Goal: Information Seeking & Learning: Learn about a topic

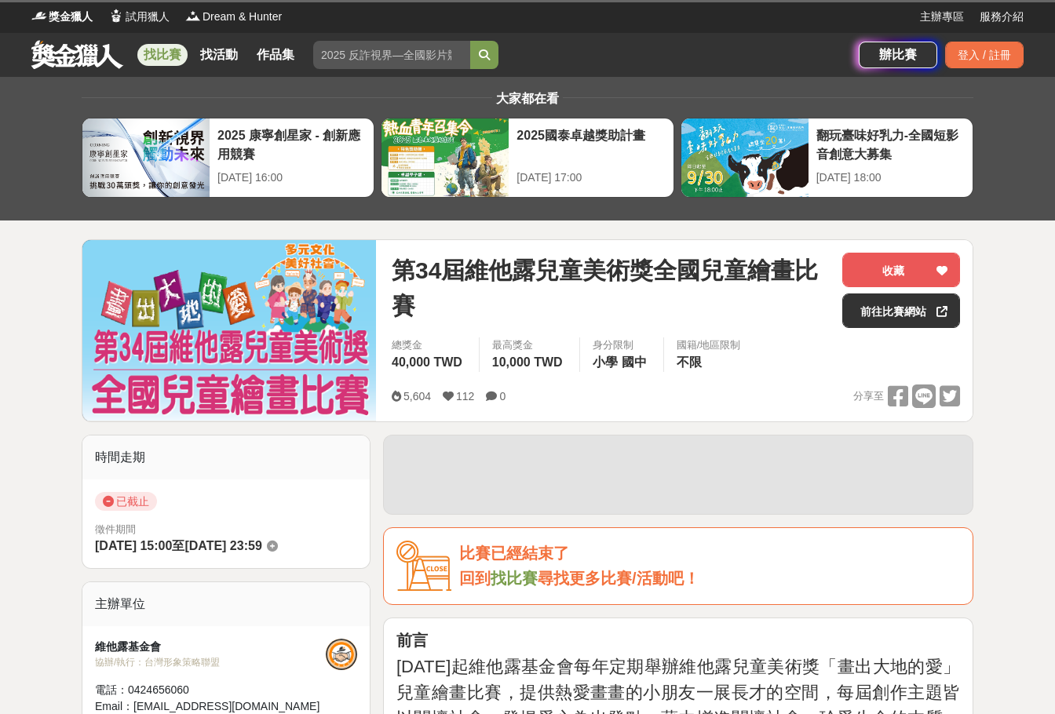
click at [97, 46] on link at bounding box center [77, 54] width 95 height 30
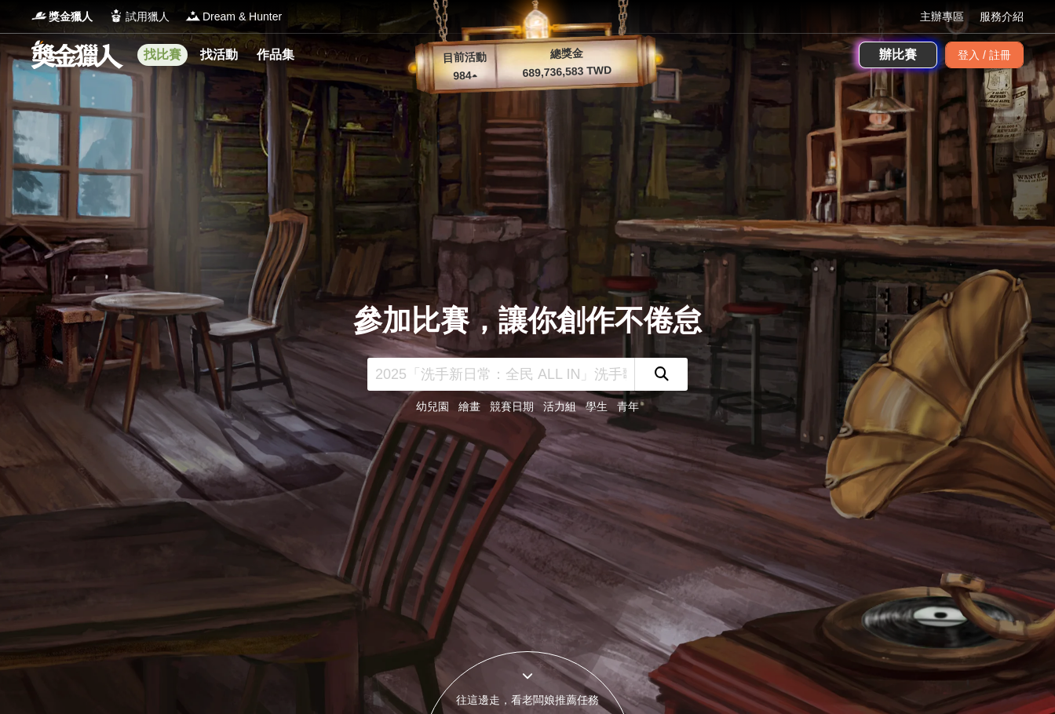
click at [163, 53] on link "找比賽" at bounding box center [162, 55] width 50 height 22
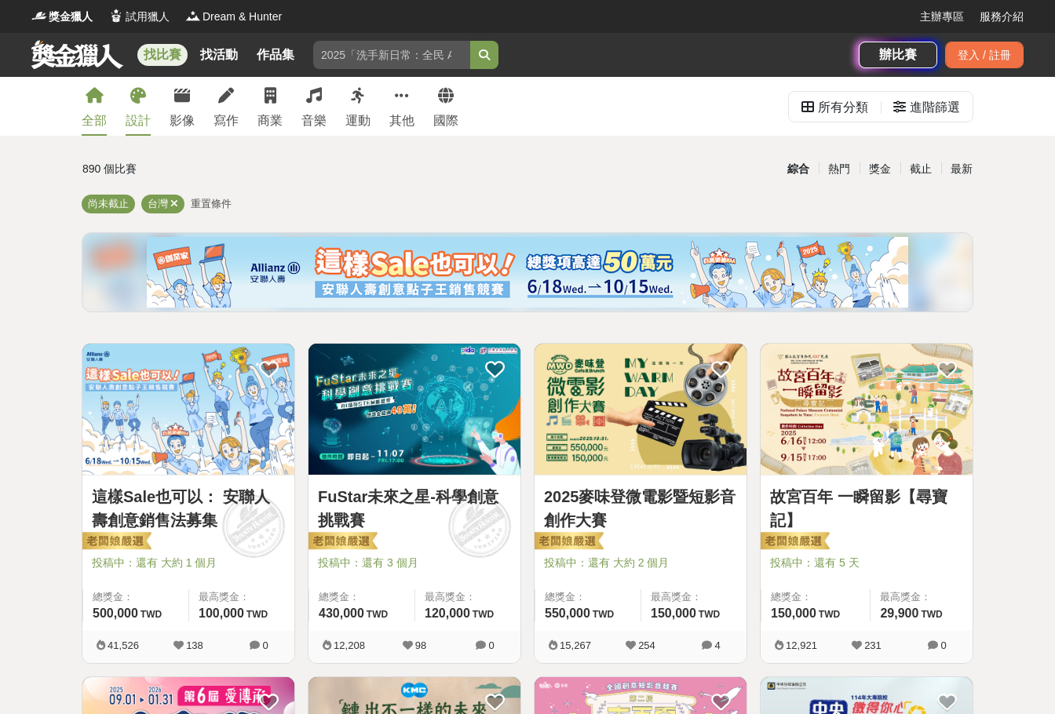
click at [149, 110] on link "設計" at bounding box center [138, 106] width 25 height 59
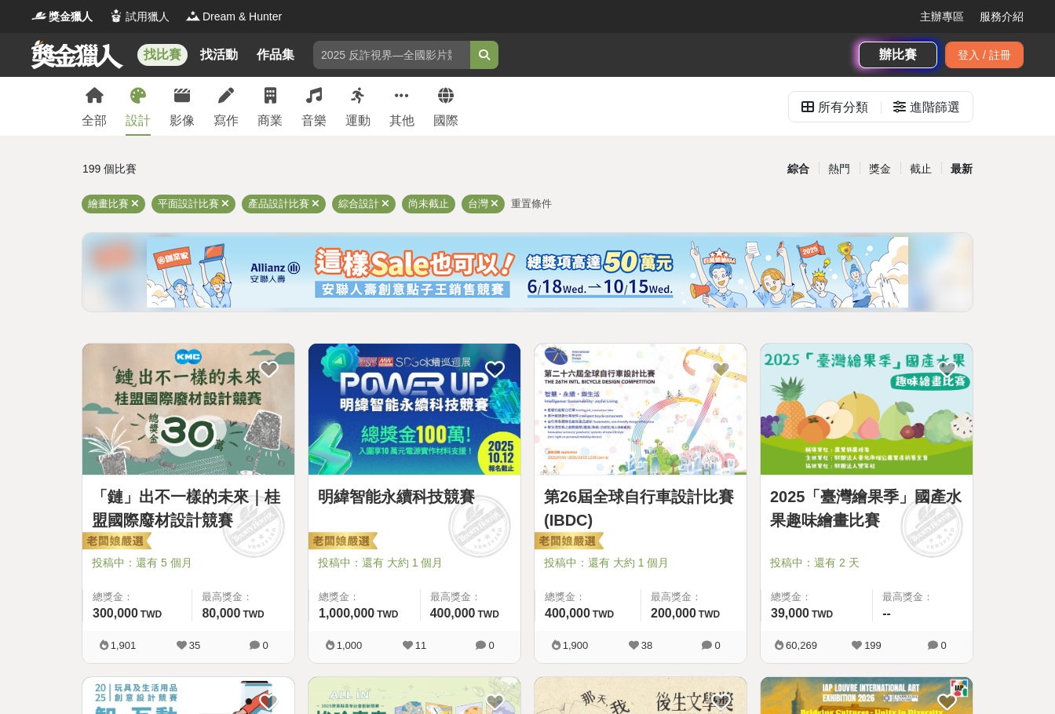
click at [955, 166] on div "最新" at bounding box center [961, 168] width 41 height 27
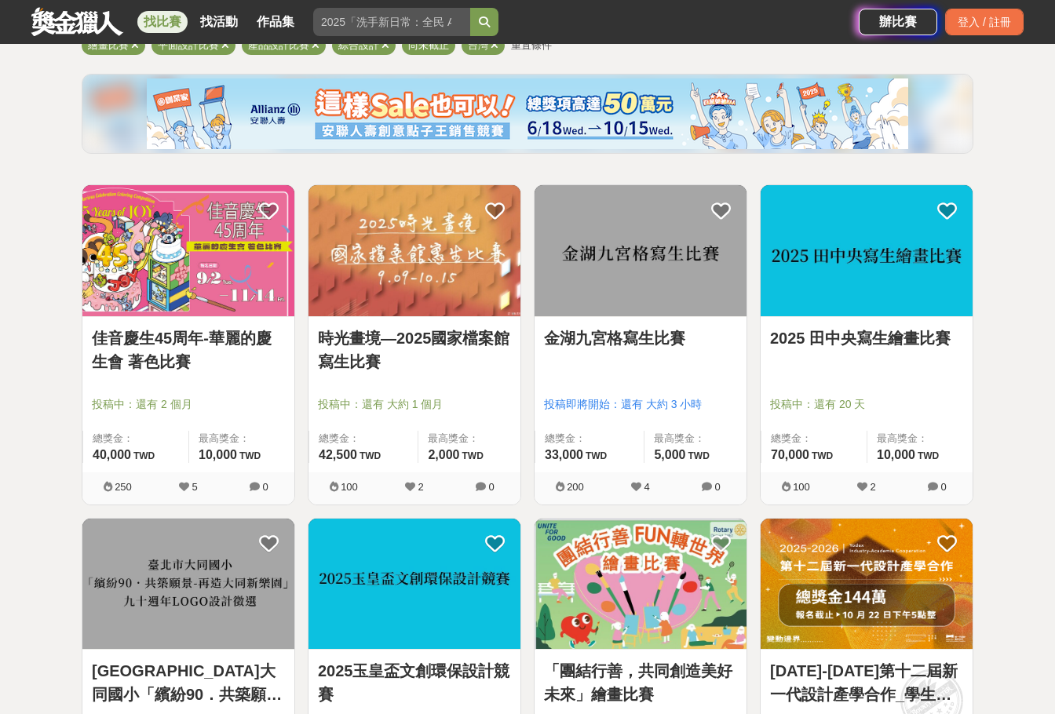
scroll to position [157, 0]
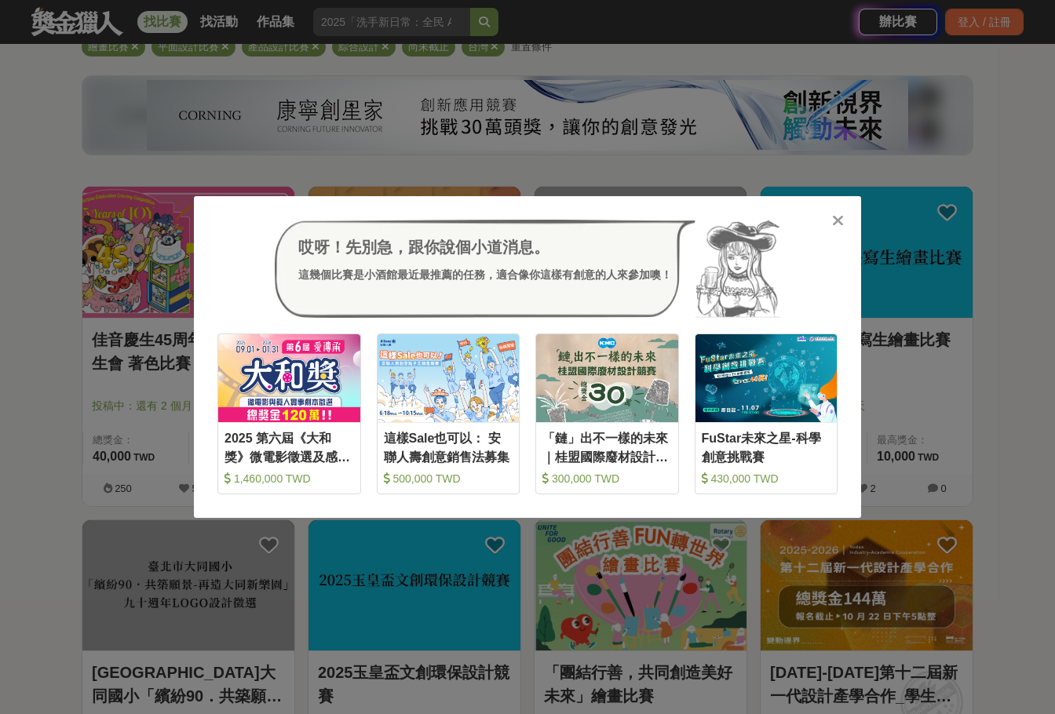
click at [976, 394] on div "哎呀！先別急，跟你說個小道消息。 這幾個比賽是小酒館最近最推薦的任務，適合像你這樣有創意的人來參加噢！ 收藏 2025 第六屆《大和獎》微電影徵選及感人實事分…" at bounding box center [527, 357] width 1055 height 714
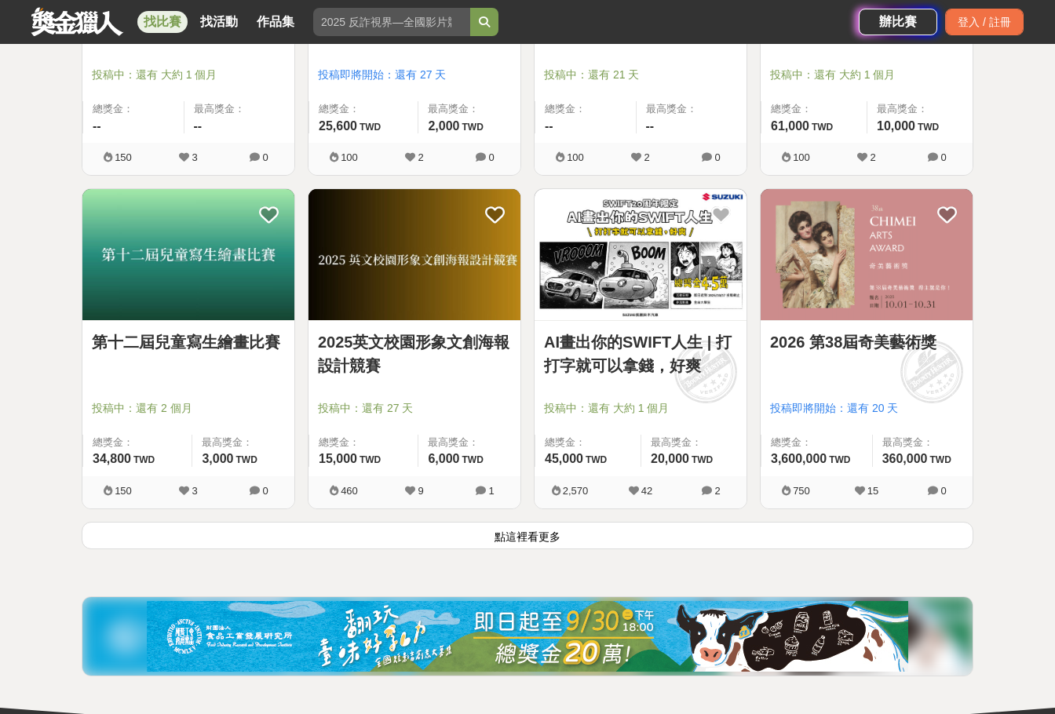
scroll to position [1962, 0]
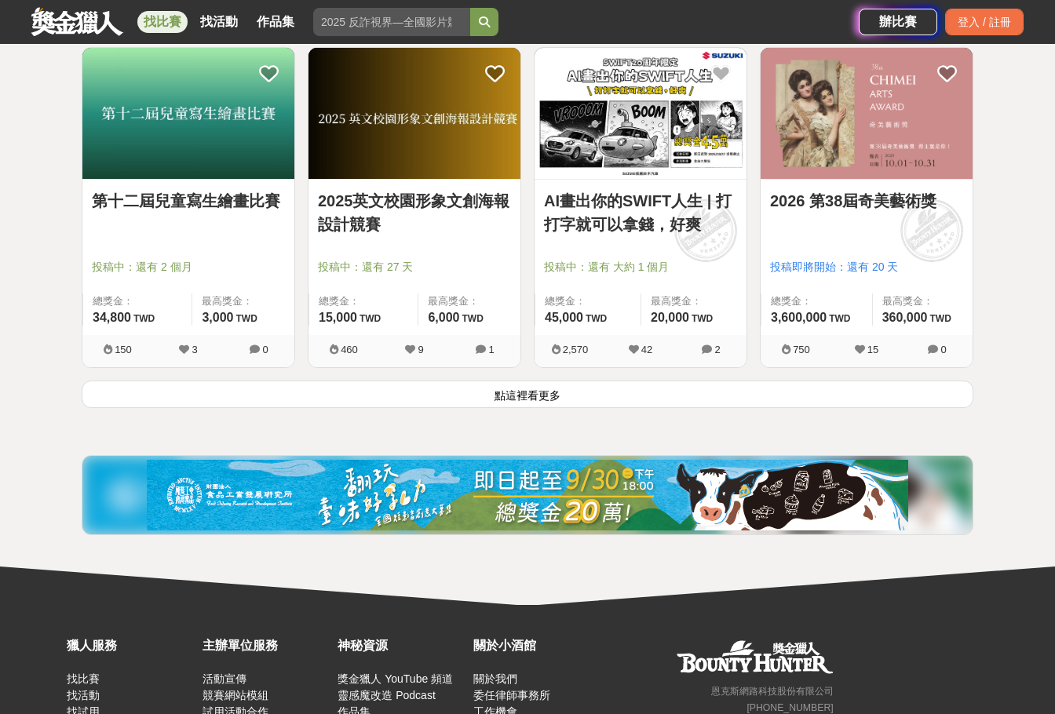
click at [531, 399] on button "點這裡看更多" at bounding box center [528, 394] width 892 height 27
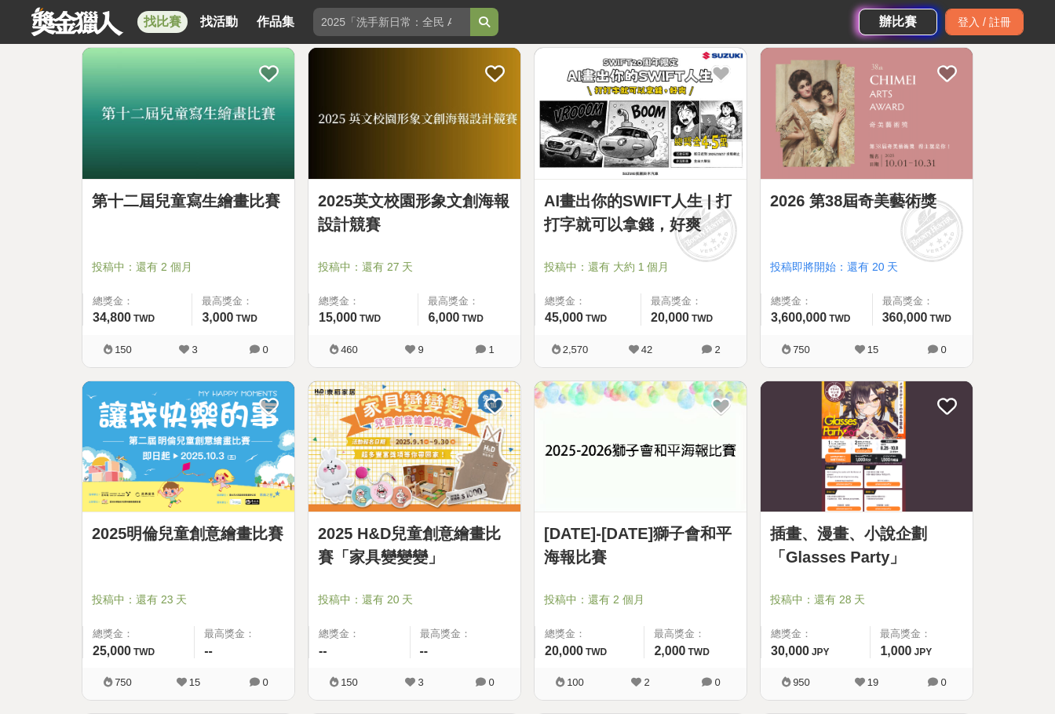
click at [154, 459] on img at bounding box center [188, 446] width 212 height 131
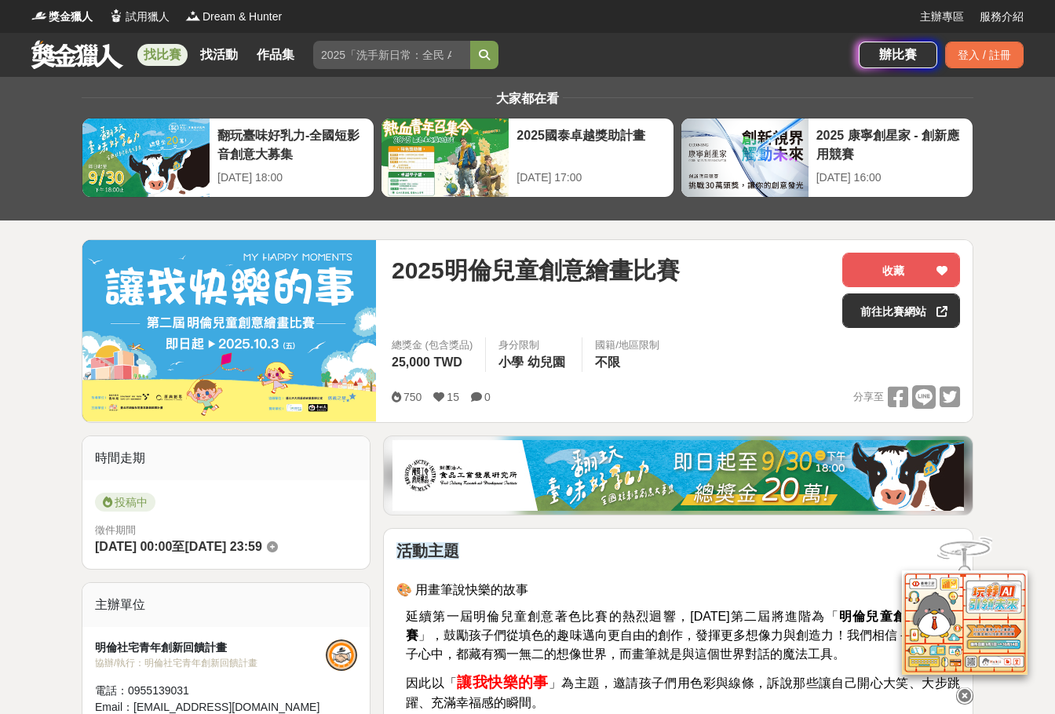
click at [78, 53] on link at bounding box center [77, 54] width 95 height 30
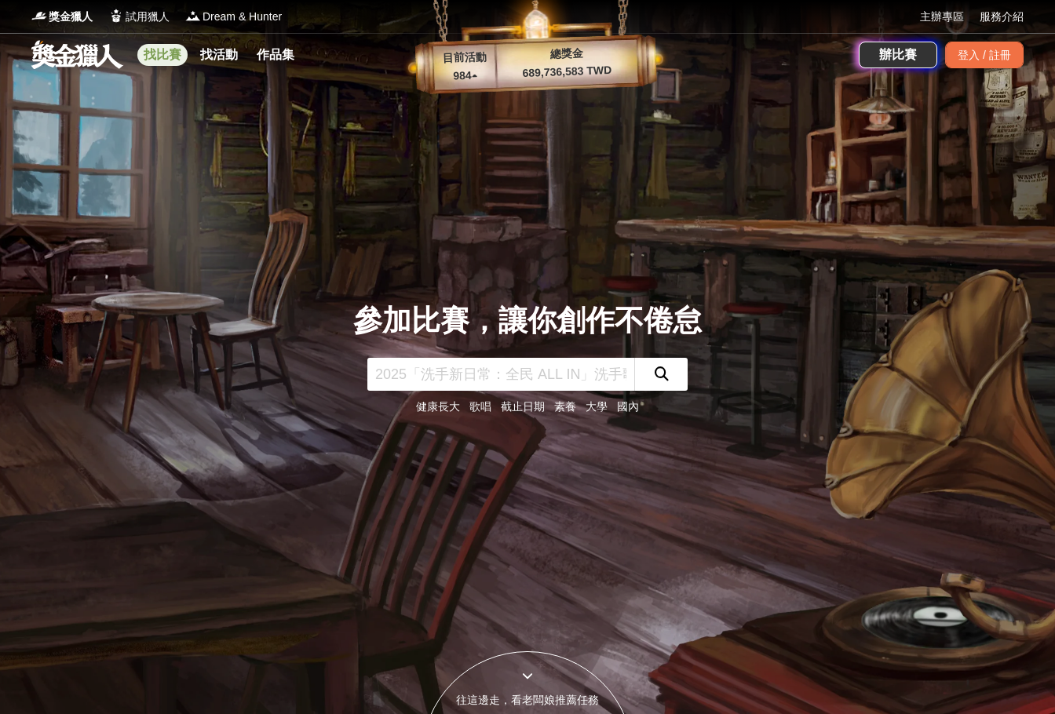
click at [153, 47] on link "找比賽" at bounding box center [162, 55] width 50 height 22
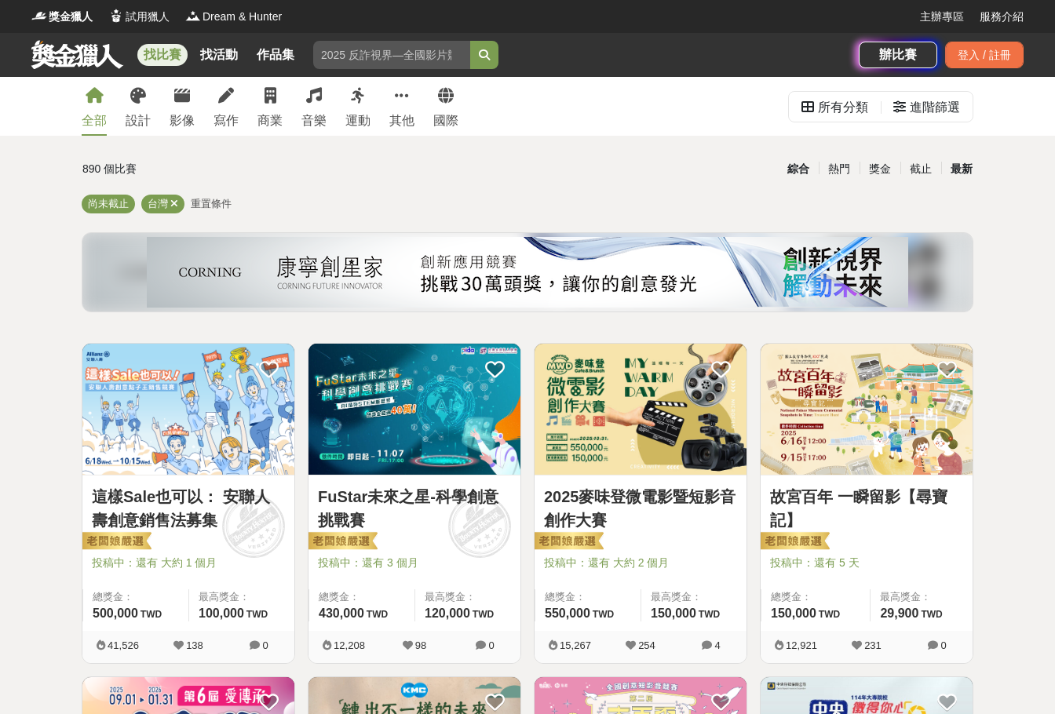
click at [960, 168] on div "最新" at bounding box center [961, 168] width 41 height 27
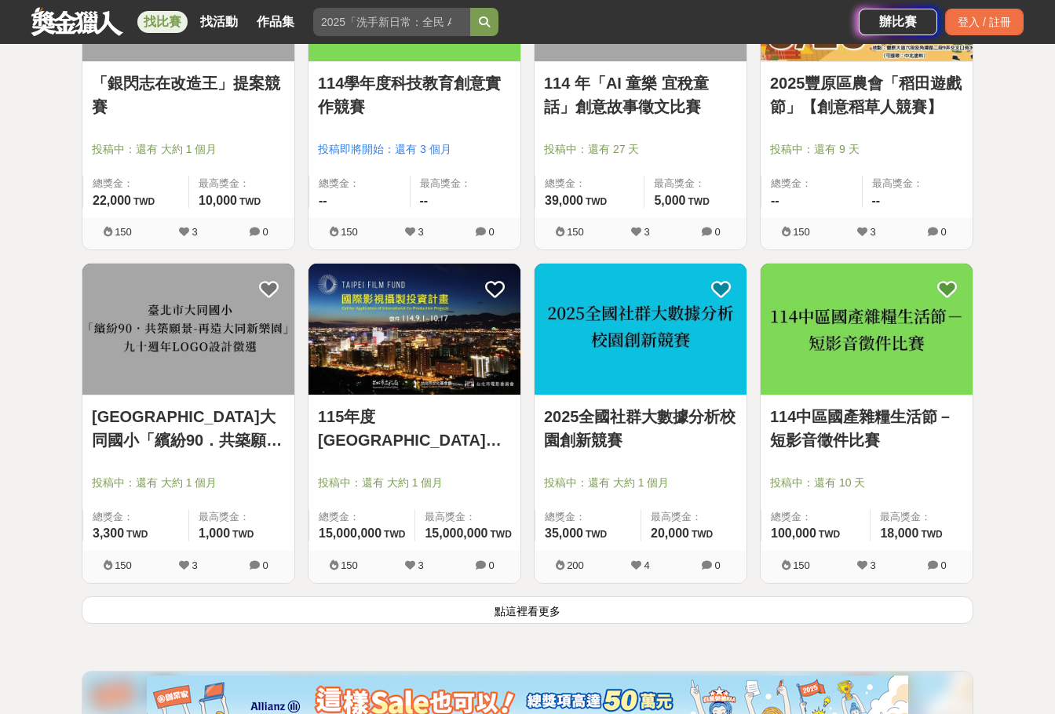
scroll to position [1831, 0]
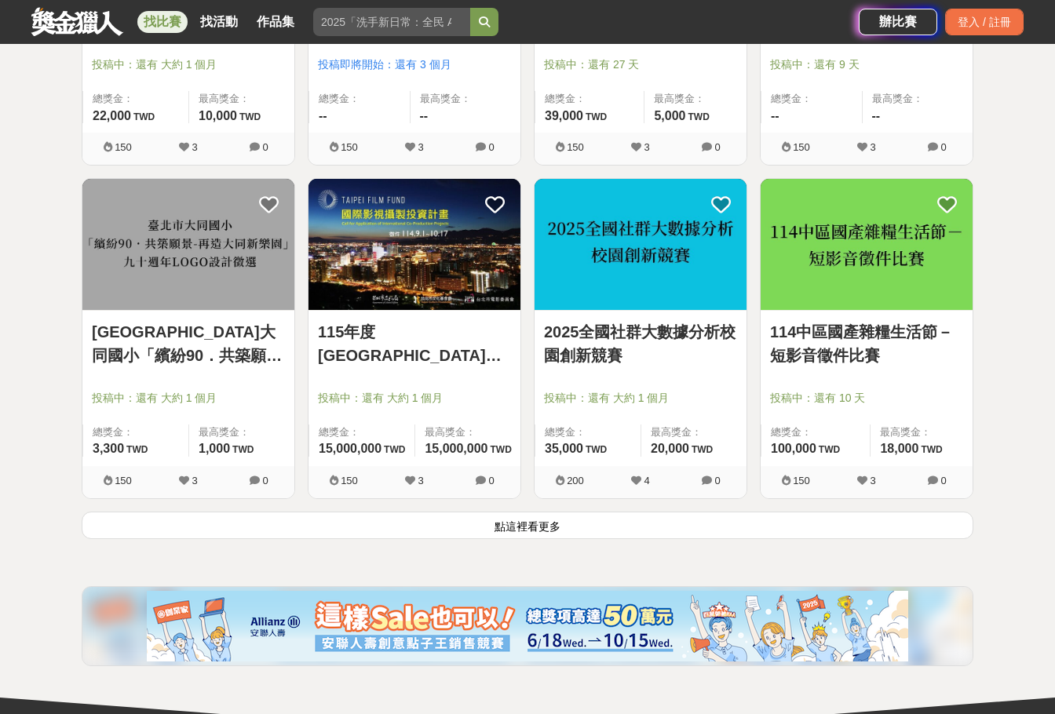
click at [543, 534] on button "點這裡看更多" at bounding box center [528, 525] width 892 height 27
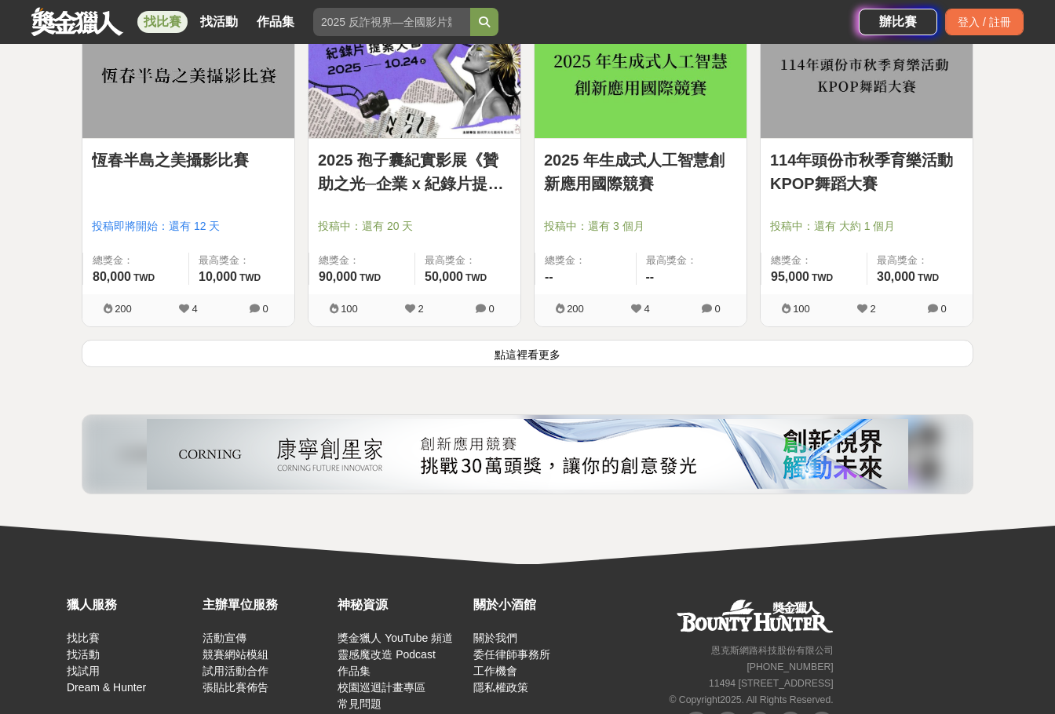
scroll to position [4029, 0]
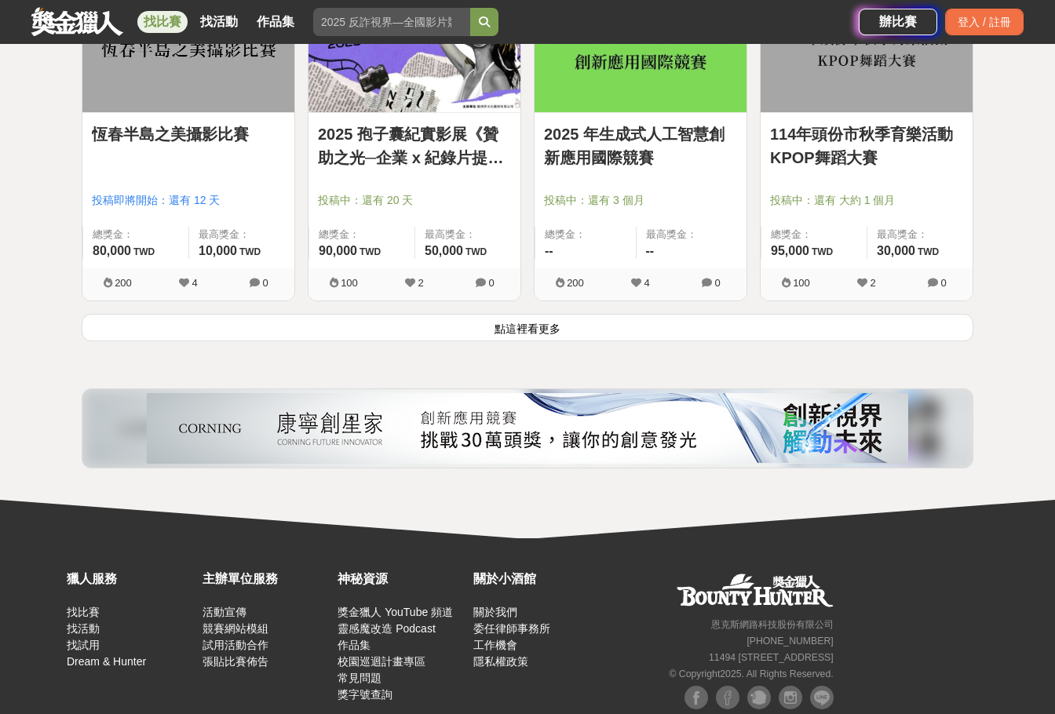
click at [601, 322] on button "點這裡看更多" at bounding box center [528, 327] width 892 height 27
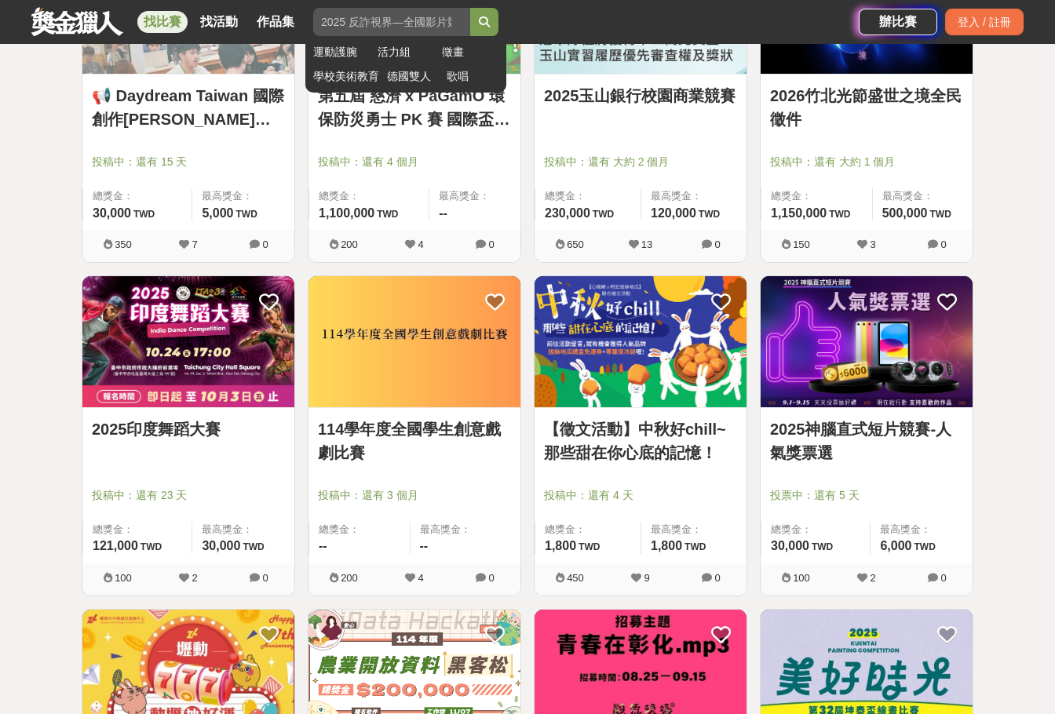
scroll to position [5206, 0]
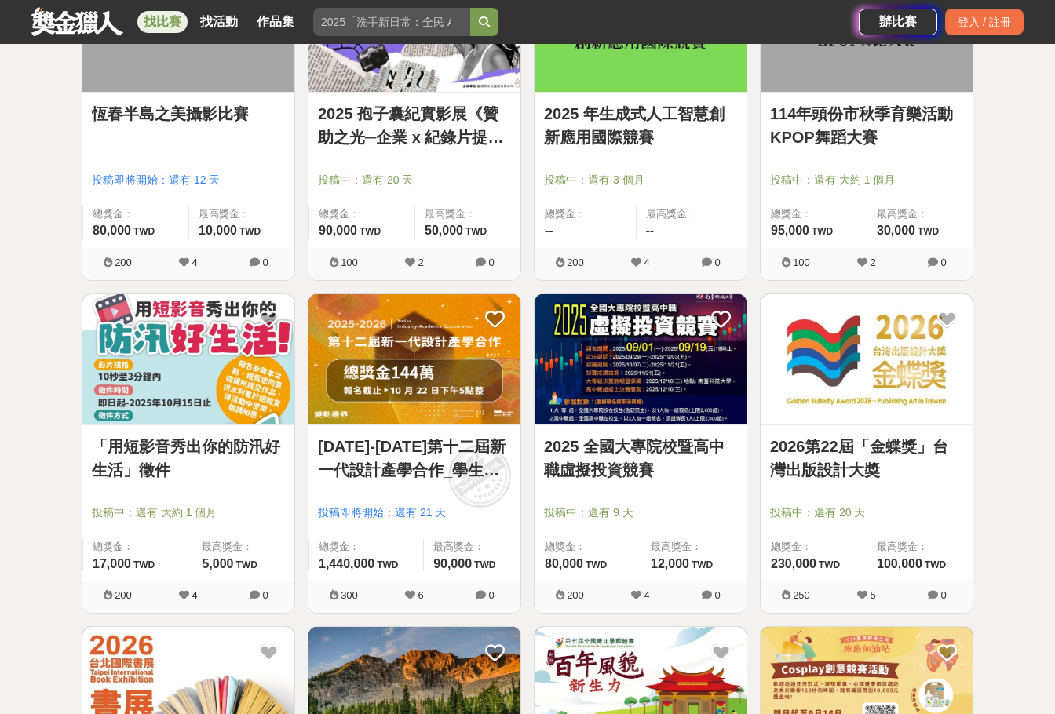
scroll to position [104, 0]
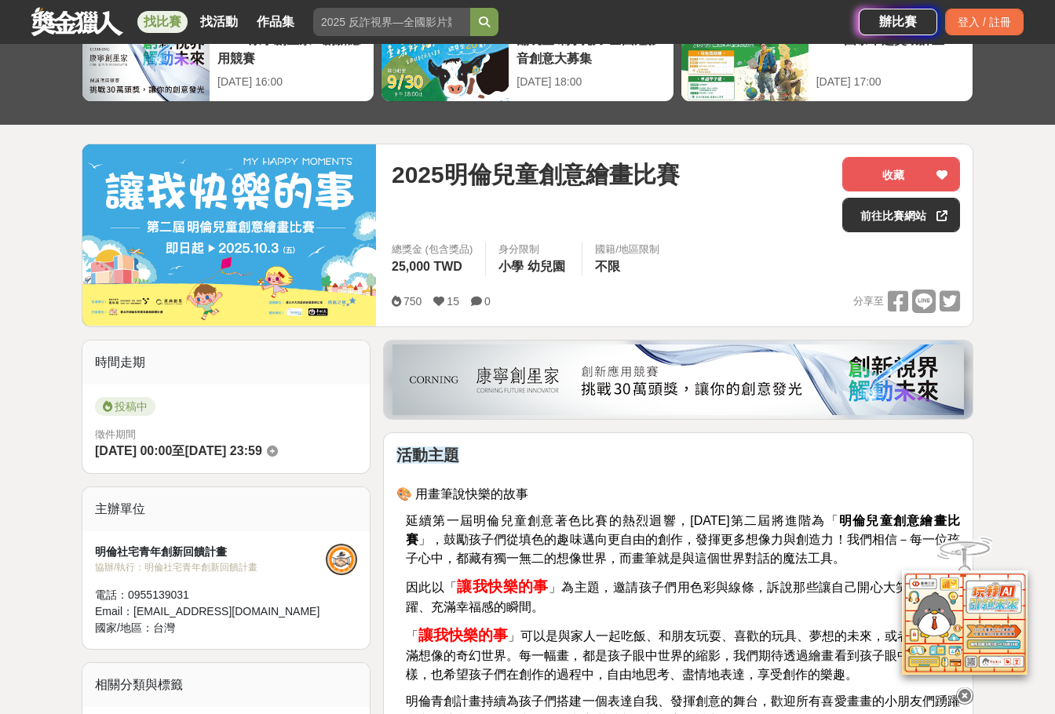
scroll to position [235, 0]
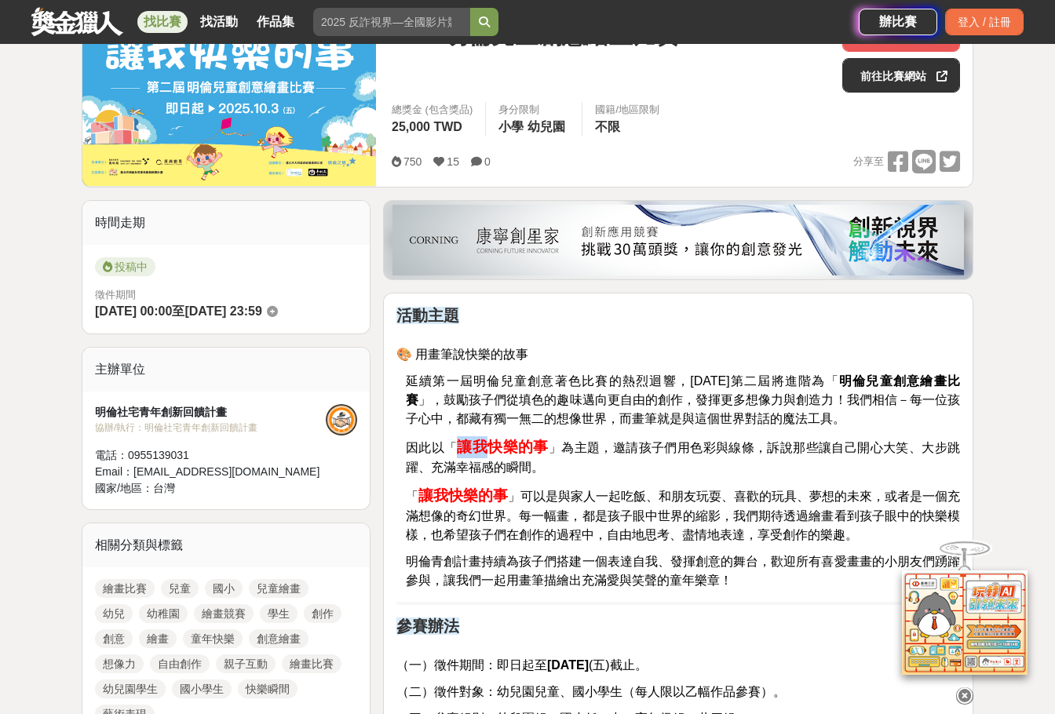
drag, startPoint x: 455, startPoint y: 446, endPoint x: 538, endPoint y: 446, distance: 83.2
click at [513, 446] on p "因此以「 讓我快樂的事 」為主題，邀請孩子們用色彩與線條，訴說那些讓自己開心大笑、大步跳躍、充滿幸福感的瞬間。" at bounding box center [683, 456] width 554 height 41
drag, startPoint x: 538, startPoint y: 446, endPoint x: 551, endPoint y: 447, distance: 12.7
click at [551, 447] on p "因此以「 讓我快樂的事 」為主題，邀請孩子們用色彩與線條，訴說那些讓自己開心大笑、大步跳躍、充滿幸福感的瞬間。" at bounding box center [683, 456] width 554 height 41
click at [458, 448] on strong "讓我快樂的事" at bounding box center [502, 447] width 91 height 16
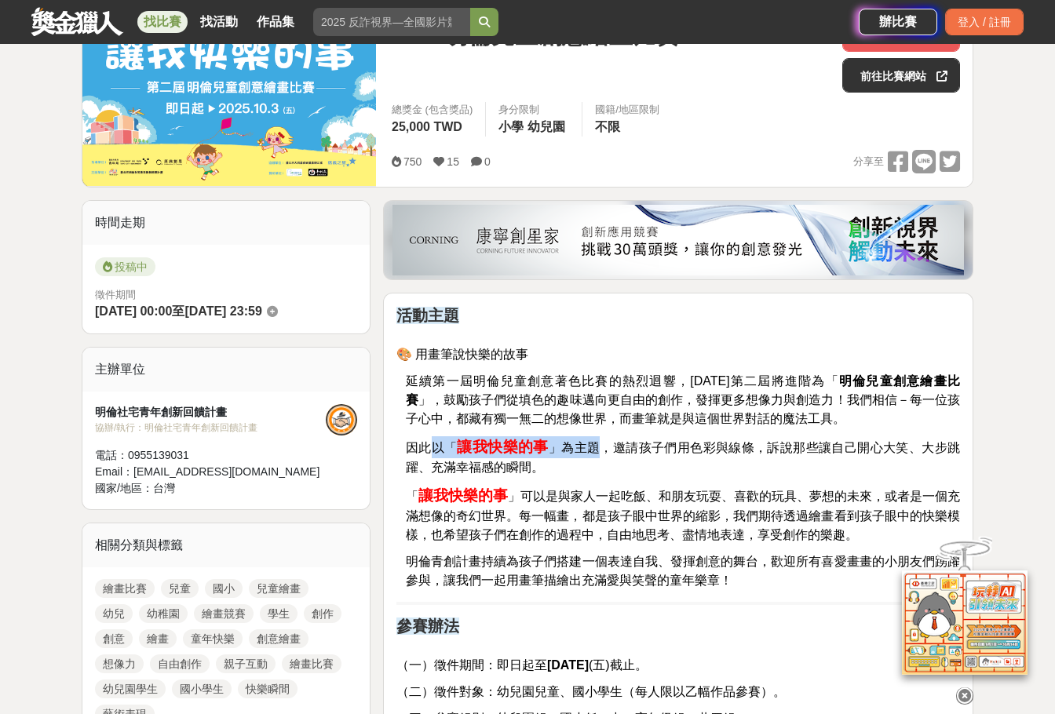
drag, startPoint x: 436, startPoint y: 447, endPoint x: 602, endPoint y: 450, distance: 166.4
click at [602, 450] on p "因此以「 讓我快樂的事 」為主題，邀請孩子們用色彩與線條，訴說那些讓自己開心大笑、大步跳躍、充滿幸福感的瞬間。" at bounding box center [683, 456] width 554 height 41
click at [602, 450] on span "」為主題，邀請孩子們用色彩與線條，訴說那些讓自己開心大笑、大步跳躍、充滿幸福感的瞬間。" at bounding box center [683, 457] width 554 height 33
click at [430, 441] on span "因此以「" at bounding box center [432, 447] width 52 height 13
drag, startPoint x: 429, startPoint y: 447, endPoint x: 593, endPoint y: 451, distance: 164.1
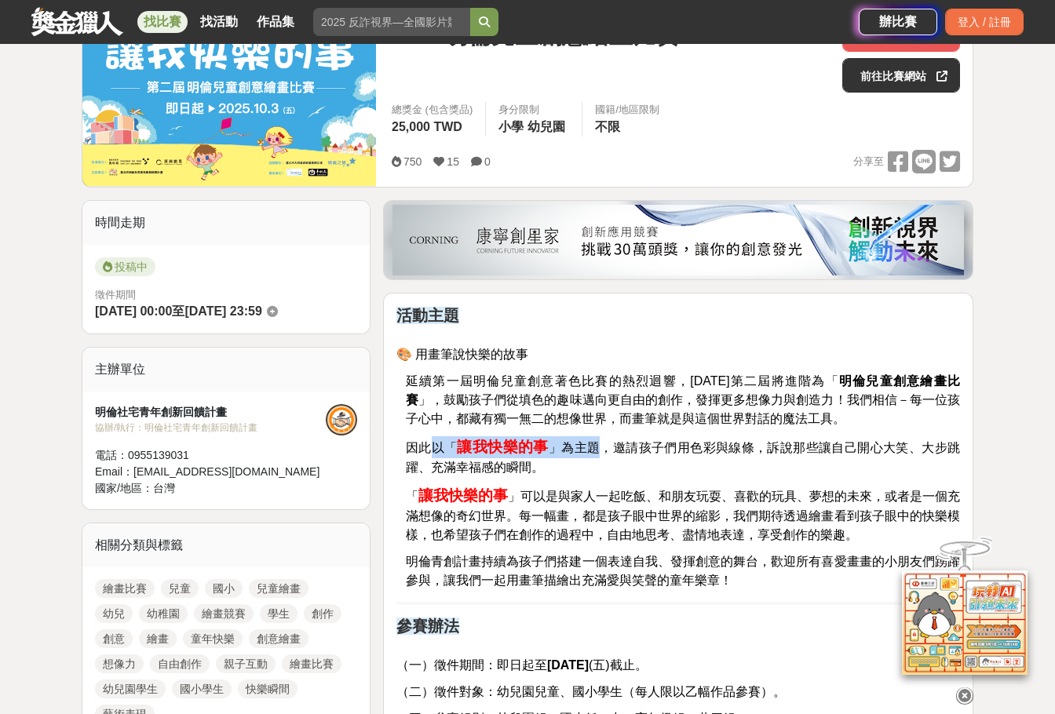
click at [593, 451] on p "因此以「 讓我快樂的事 」為主題，邀請孩子們用色彩與線條，訴說那些讓自己開心大笑、大步跳躍、充滿幸福感的瞬間。" at bounding box center [683, 456] width 554 height 41
click at [593, 451] on span "」為主題，邀請孩子們用色彩與線條，訴說那些讓自己開心大笑、大步跳躍、充滿幸福感的瞬間。" at bounding box center [683, 457] width 554 height 33
click at [496, 443] on strong "讓我快樂的事" at bounding box center [502, 447] width 91 height 16
drag, startPoint x: 435, startPoint y: 447, endPoint x: 597, endPoint y: 451, distance: 162.5
click at [597, 451] on p "因此以「 讓我快樂的事 」為主題，邀請孩子們用色彩與線條，訴說那些讓自己開心大笑、大步跳躍、充滿幸福感的瞬間。" at bounding box center [683, 456] width 554 height 41
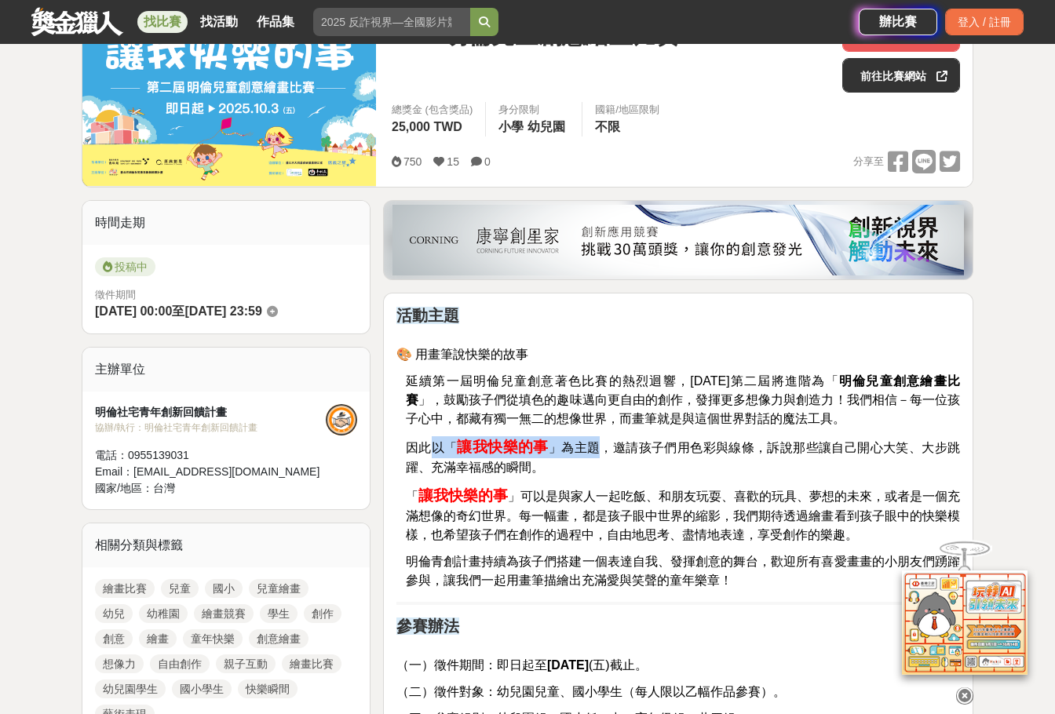
copy p "以「 讓我快樂的事 」為主題"
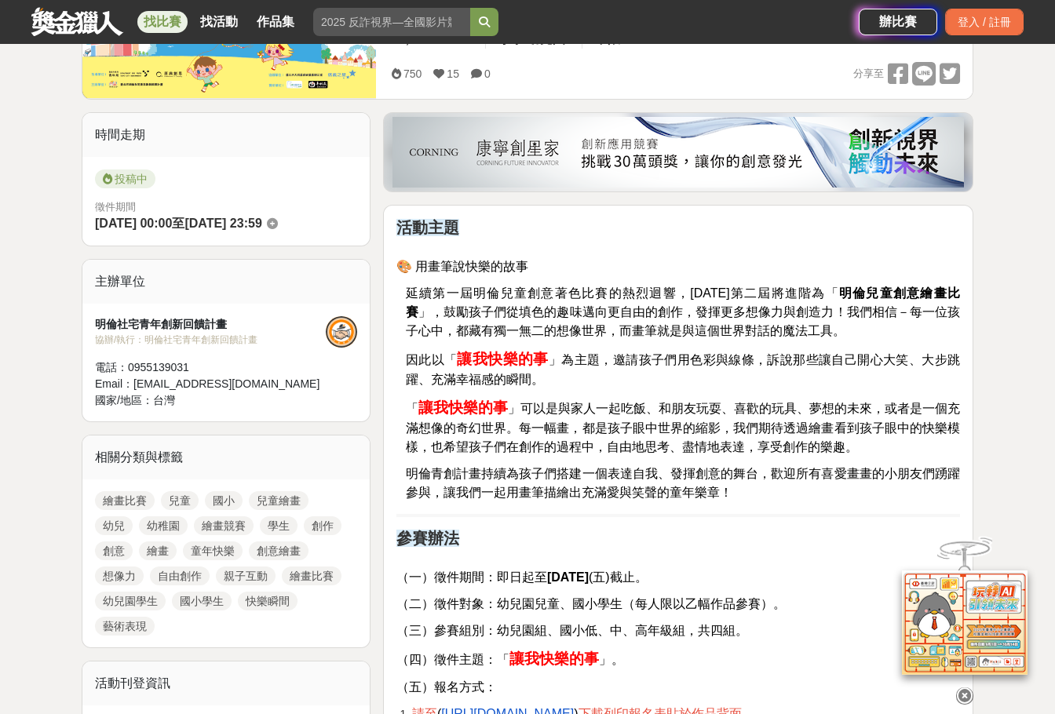
scroll to position [471, 0]
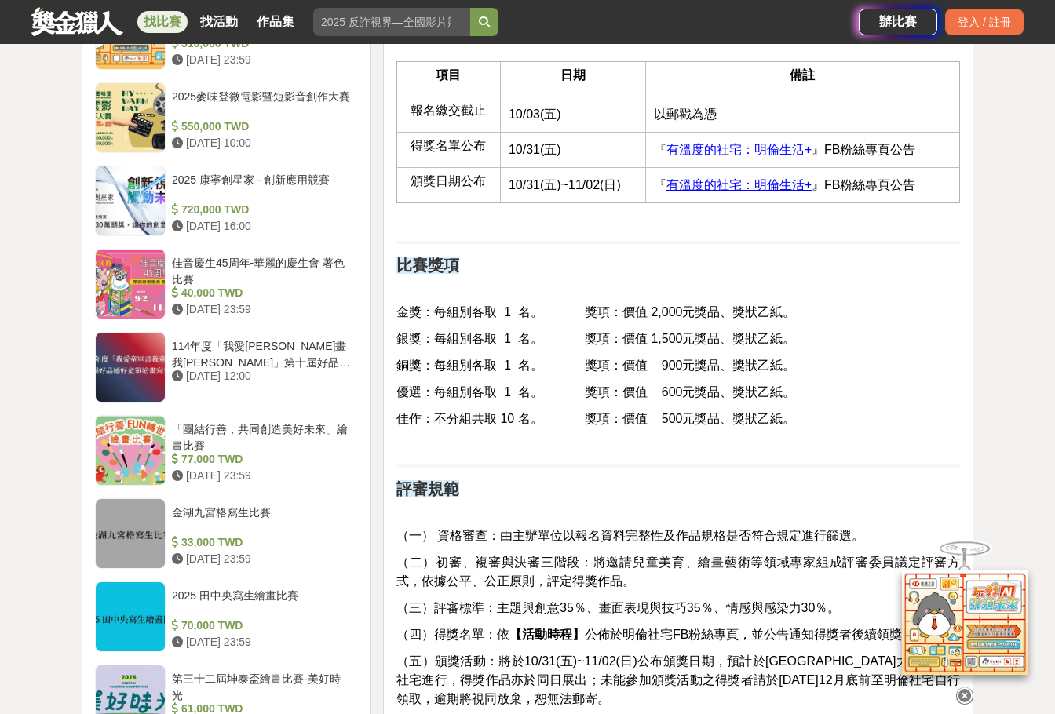
scroll to position [1648, 0]
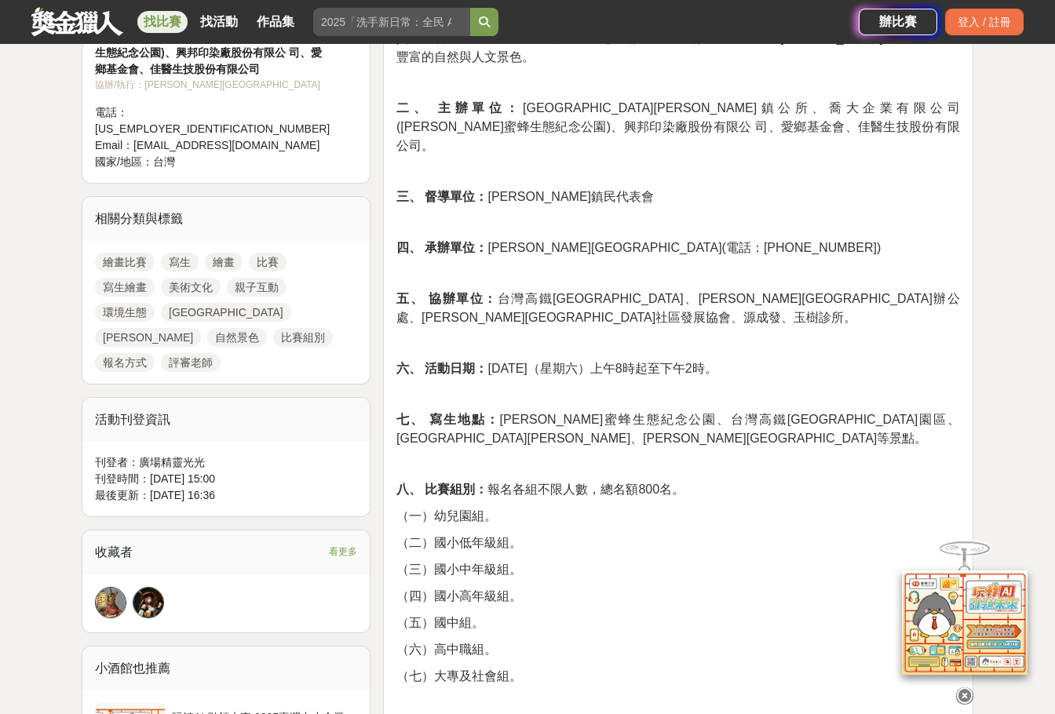
scroll to position [706, 0]
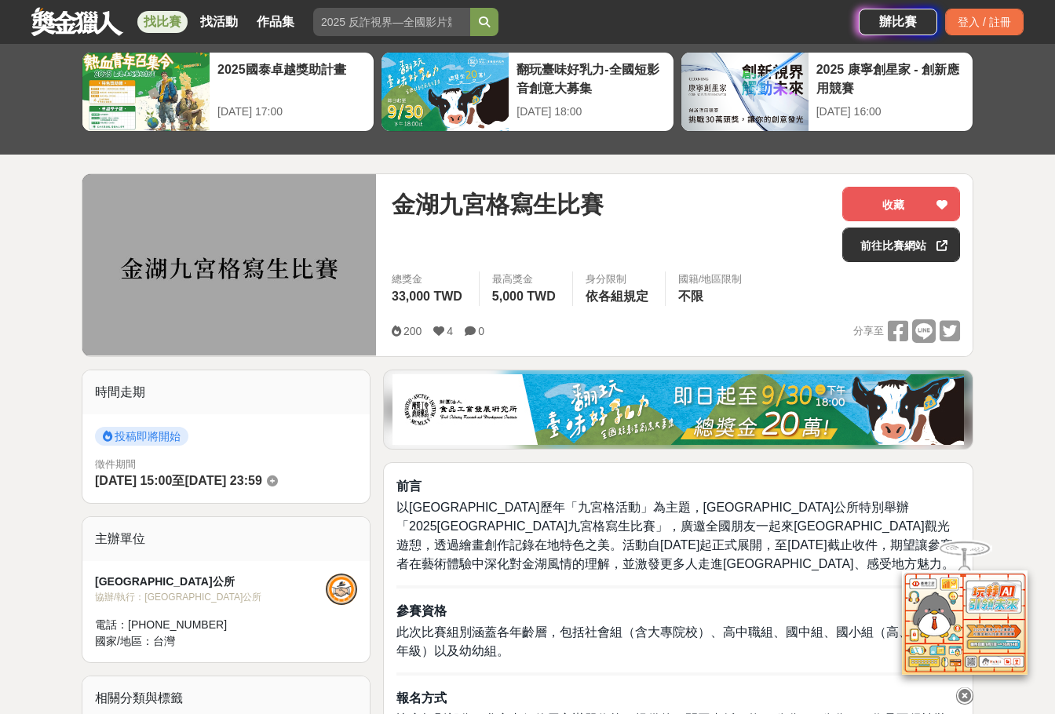
scroll to position [157, 0]
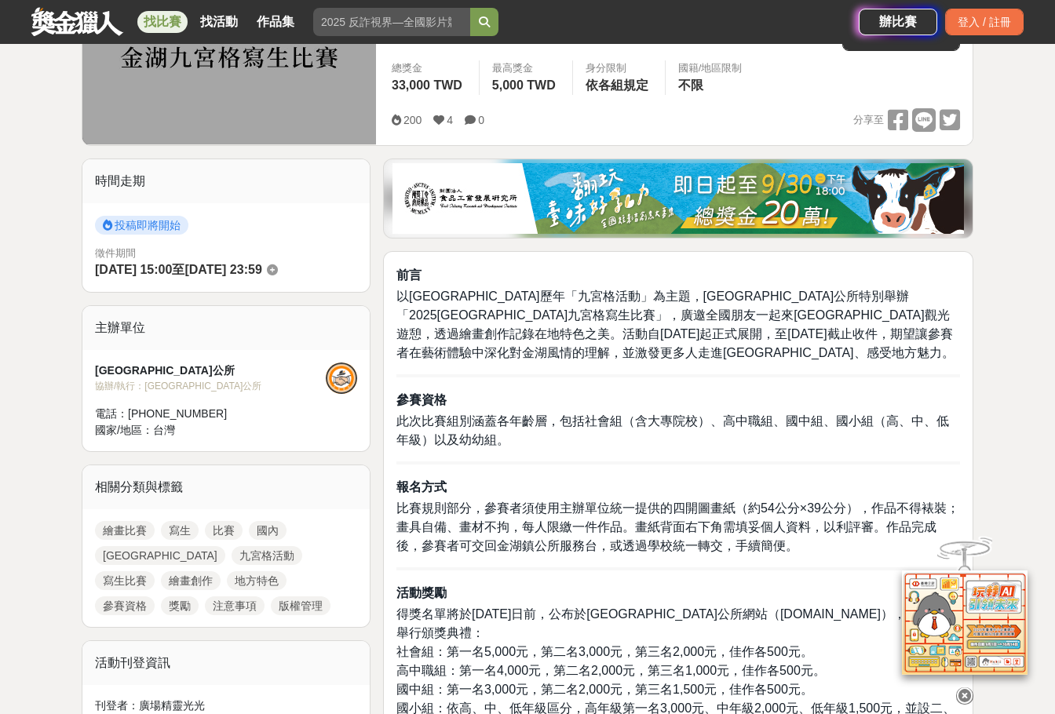
scroll to position [78, 0]
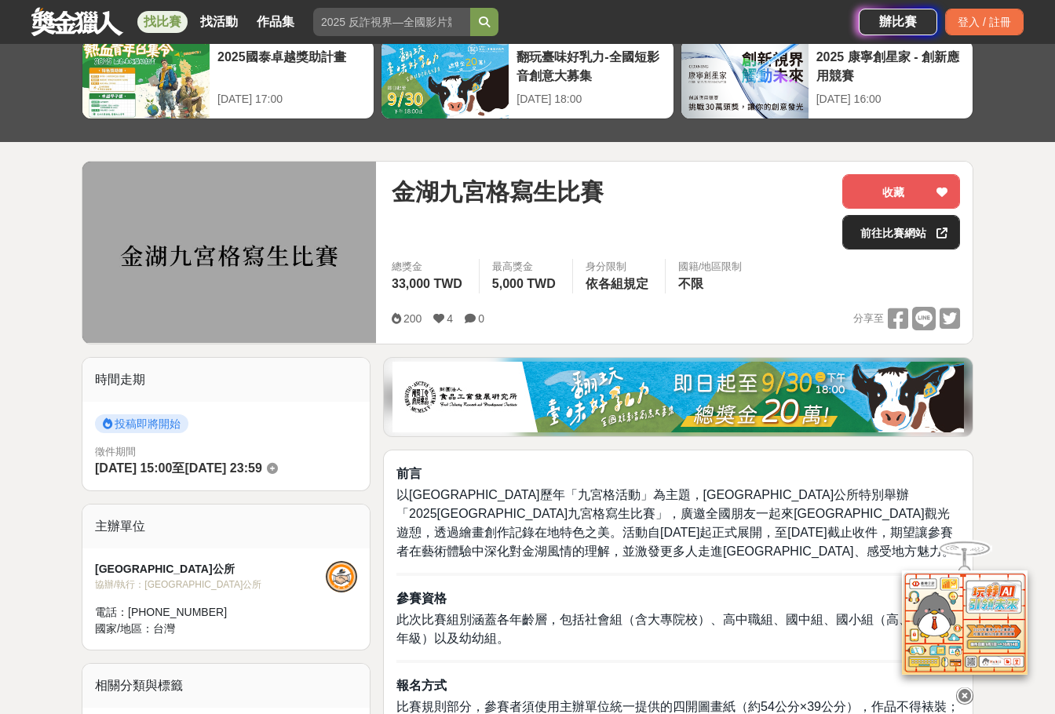
click at [889, 224] on link "前往比賽網站" at bounding box center [901, 232] width 118 height 35
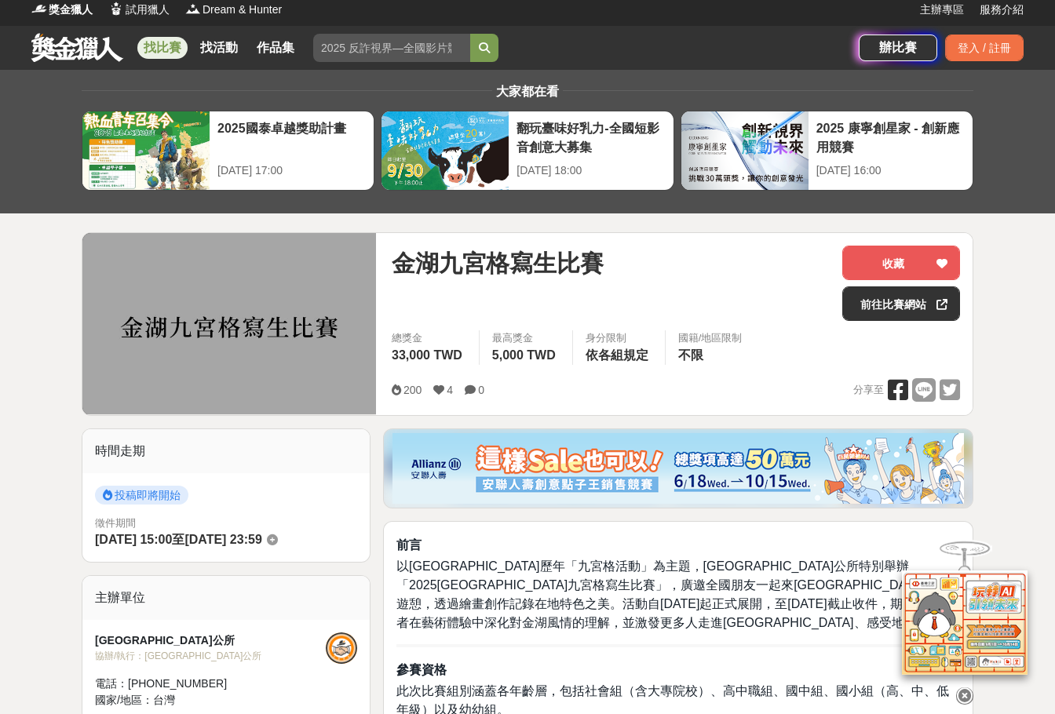
scroll to position [0, 0]
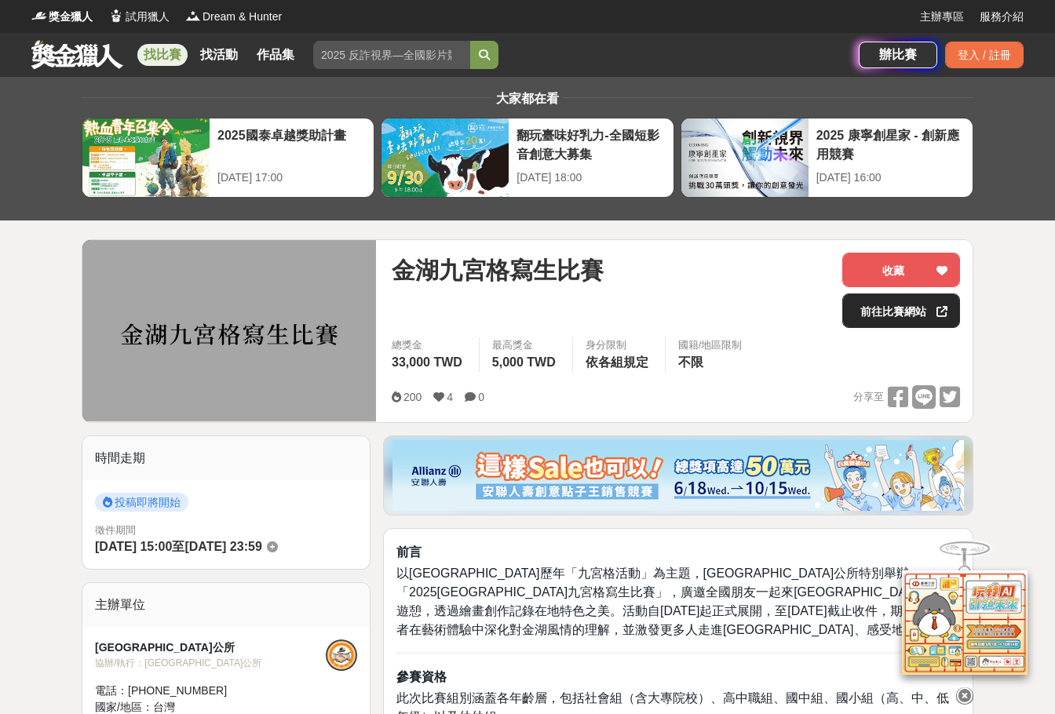
click at [906, 307] on link "前往比賽網站" at bounding box center [901, 311] width 118 height 35
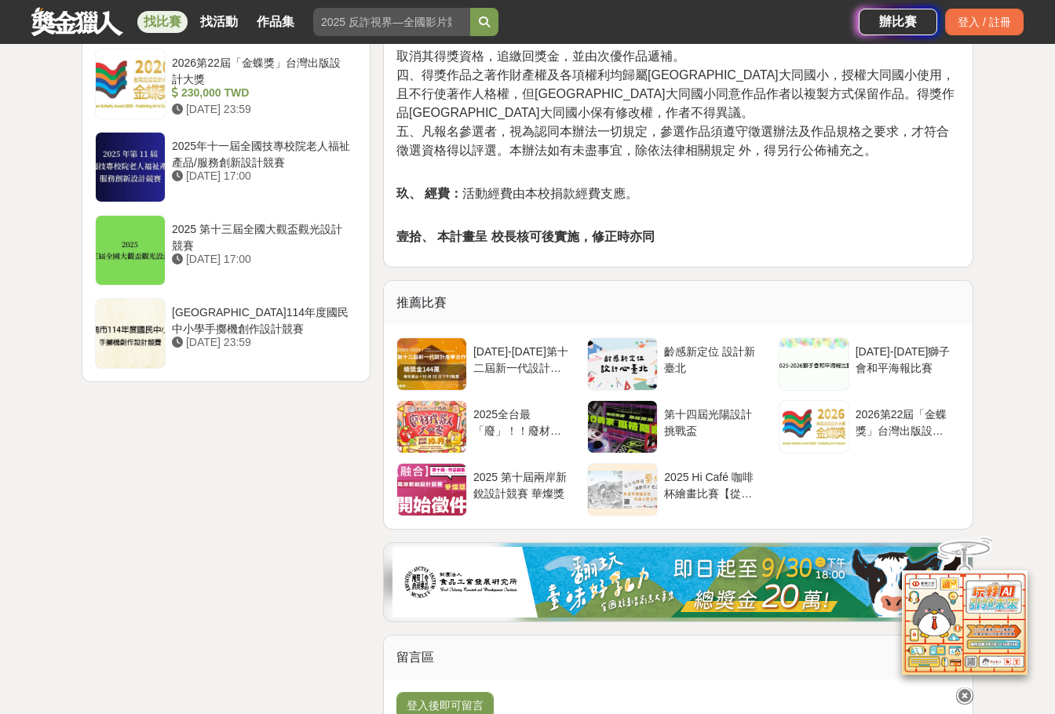
scroll to position [2119, 0]
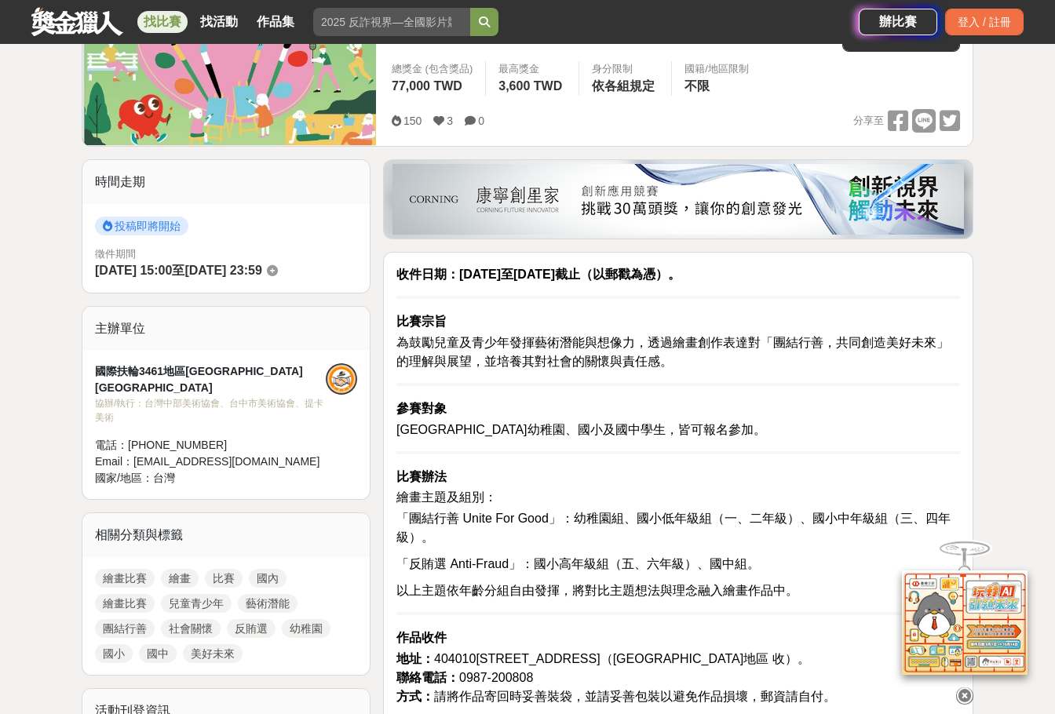
scroll to position [392, 0]
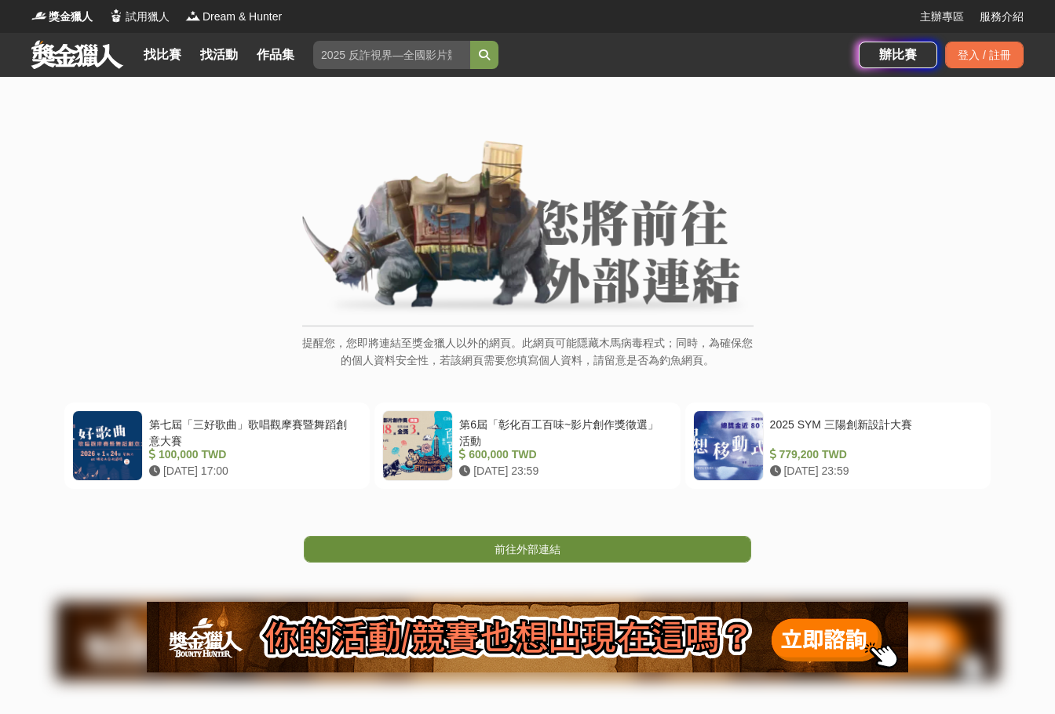
click at [532, 552] on span "前往外部連結" at bounding box center [527, 549] width 66 height 13
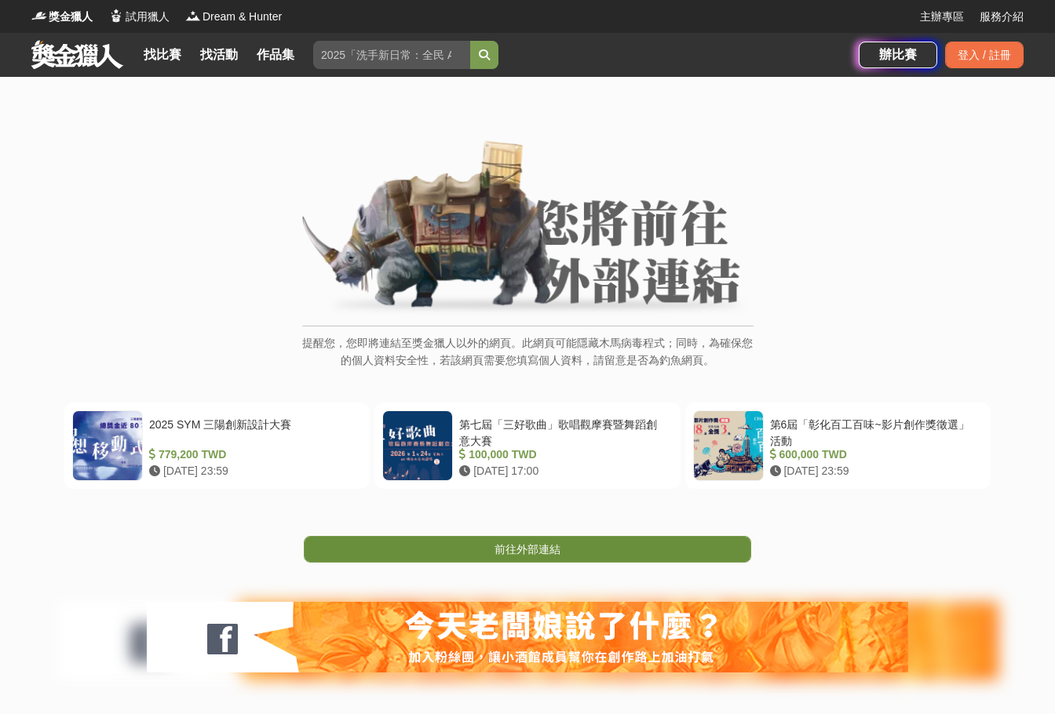
click at [532, 556] on span "前往外部連結" at bounding box center [527, 549] width 66 height 13
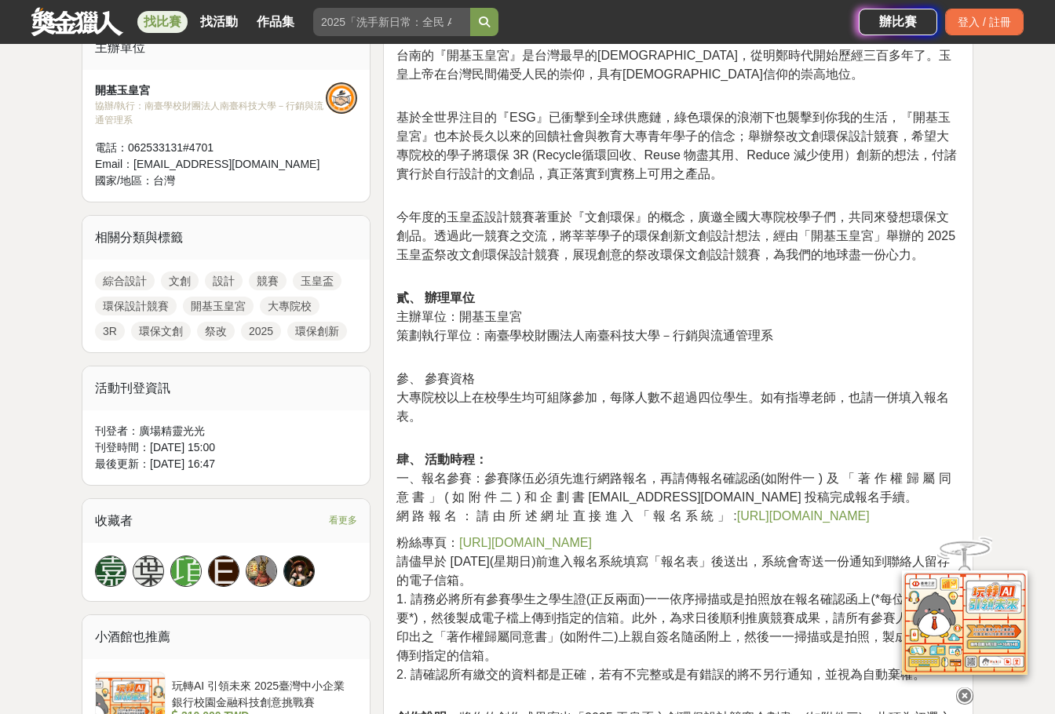
scroll to position [785, 0]
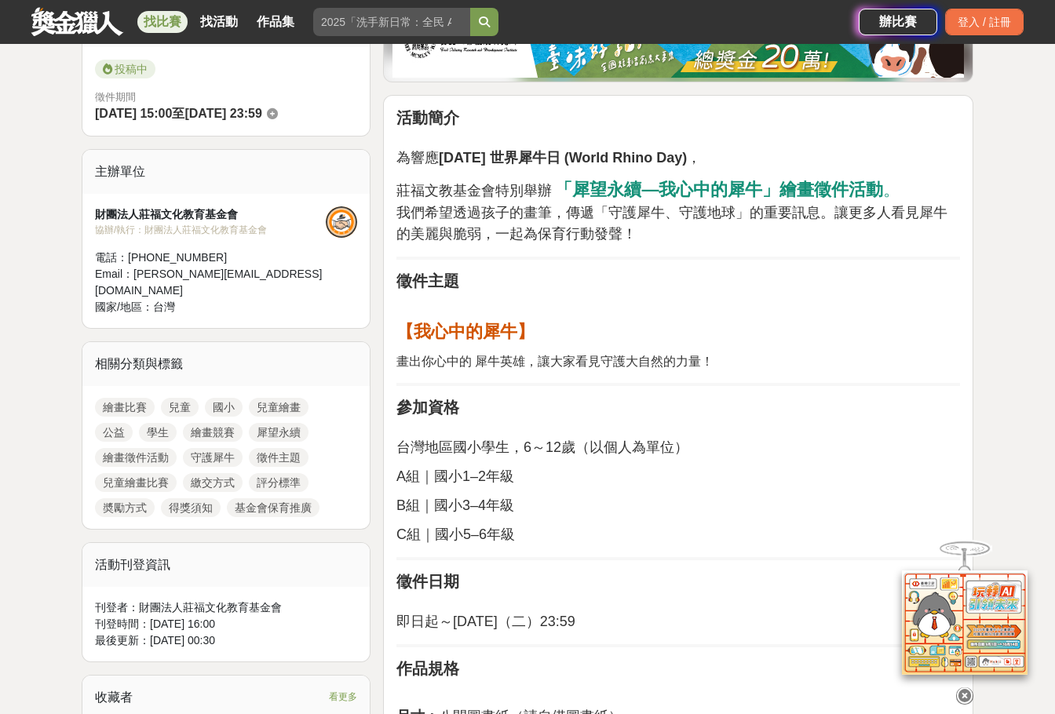
scroll to position [471, 0]
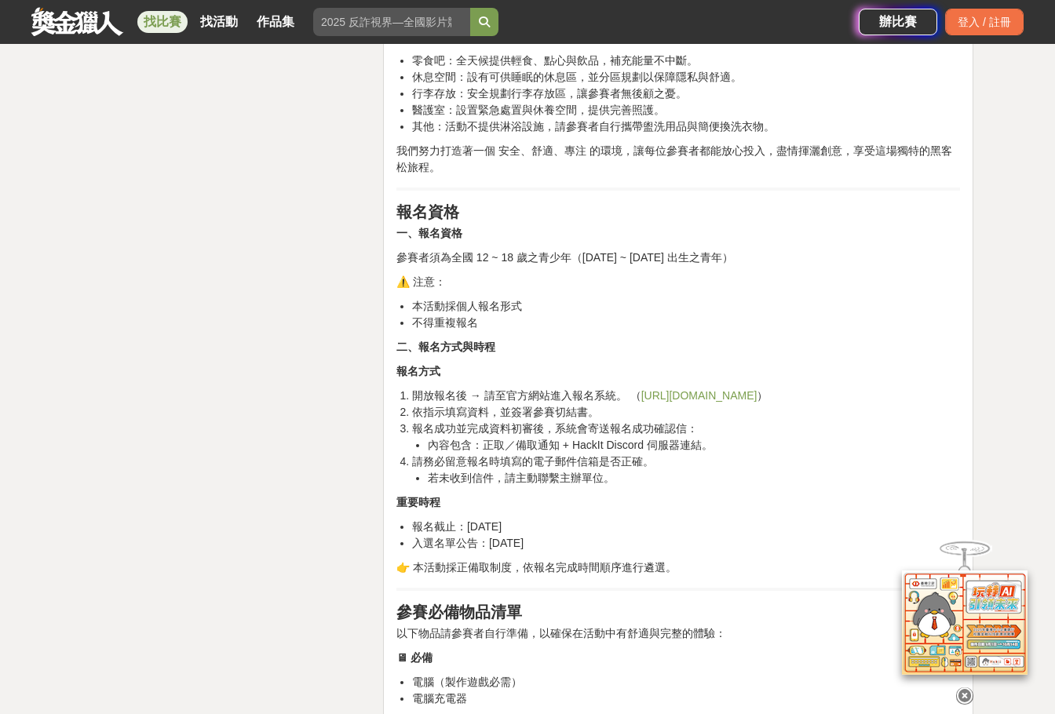
scroll to position [2825, 0]
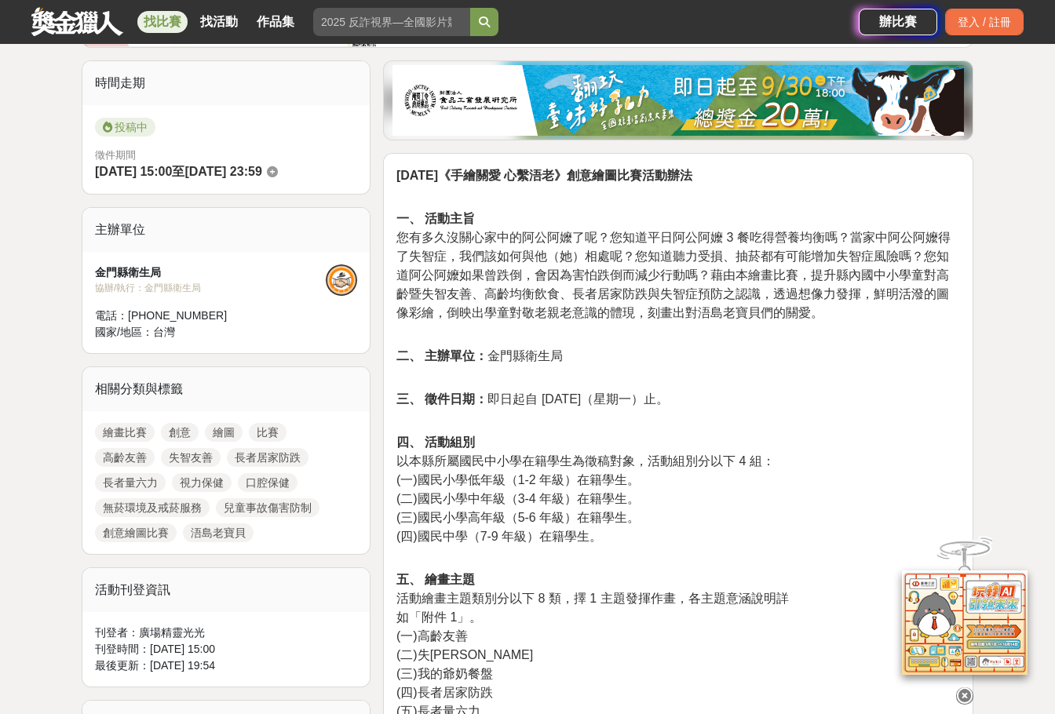
scroll to position [549, 0]
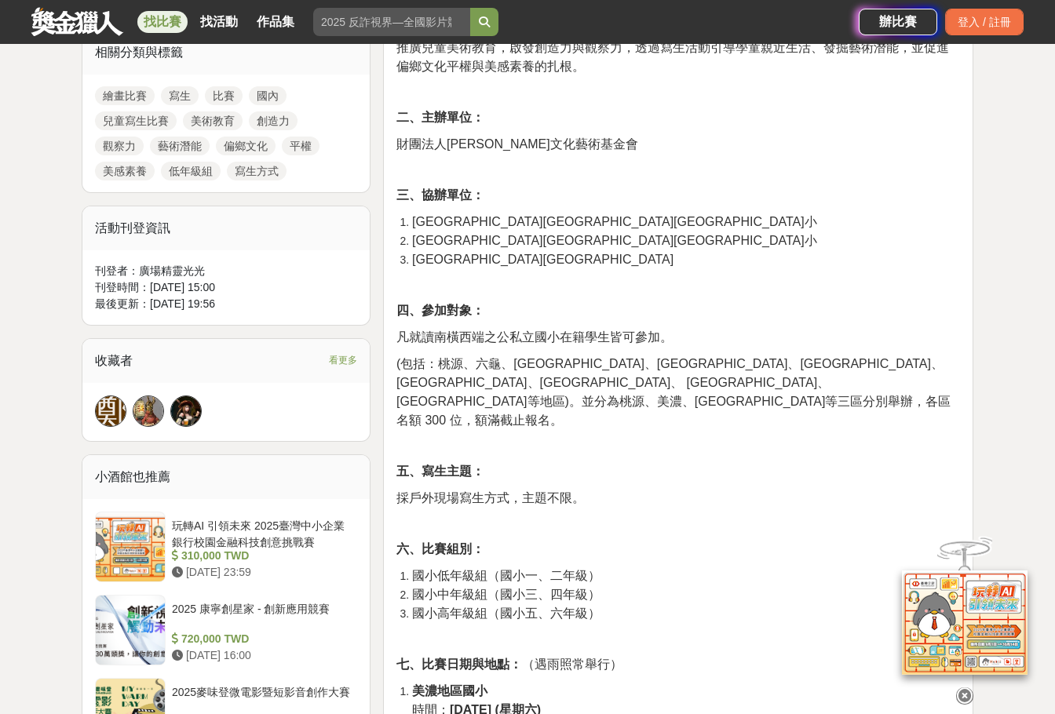
scroll to position [863, 0]
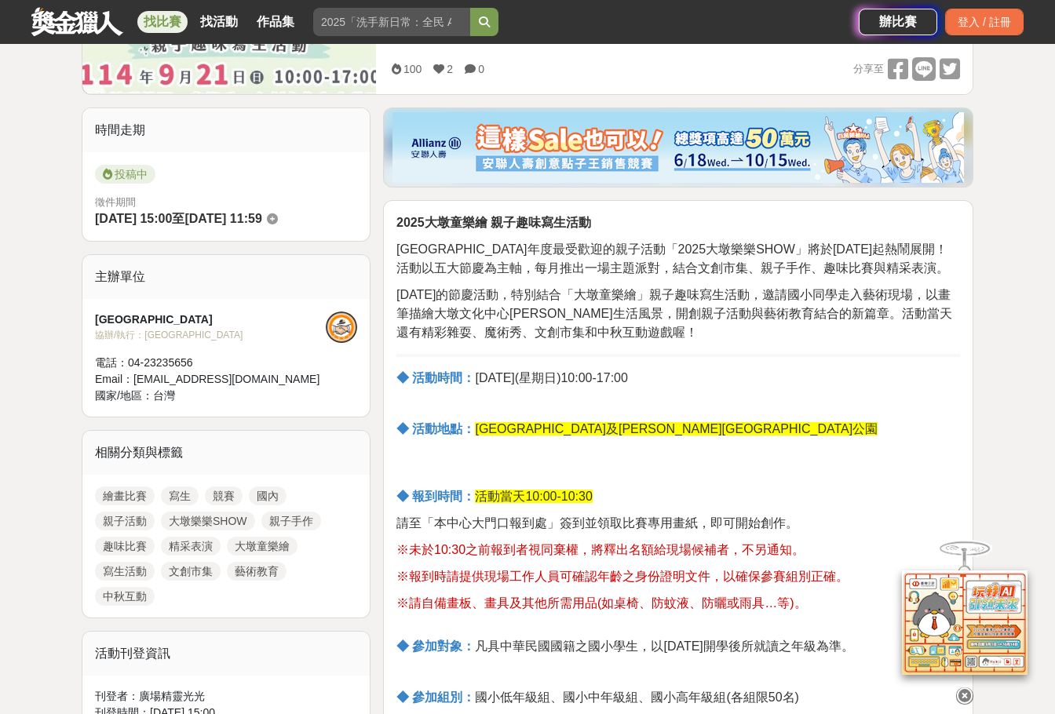
scroll to position [471, 0]
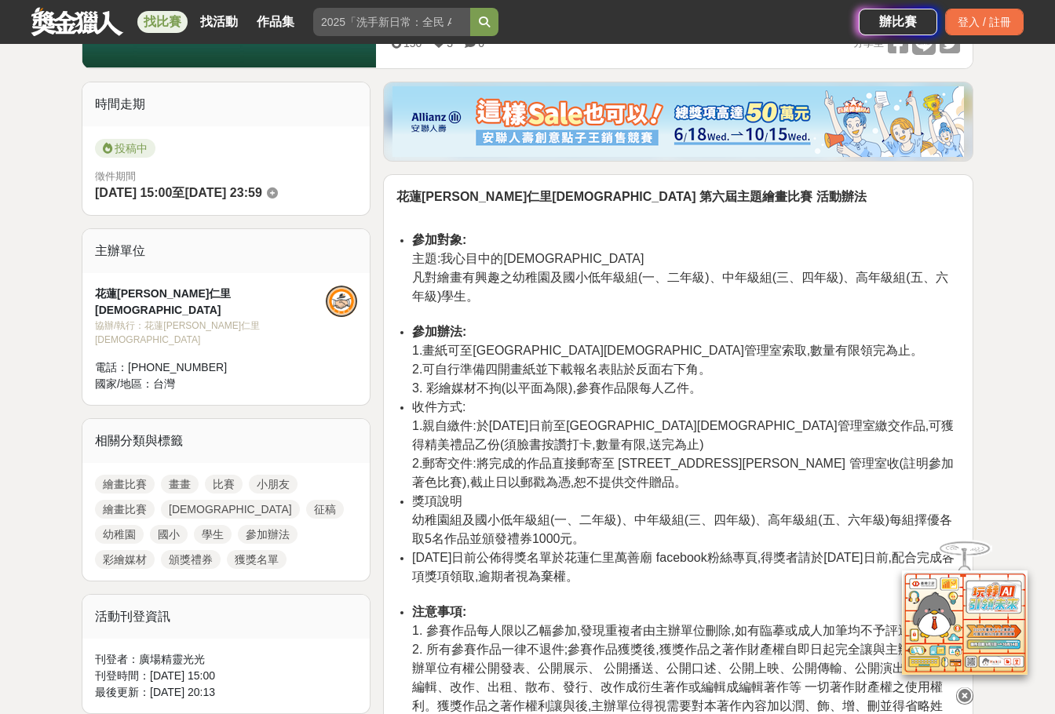
scroll to position [314, 0]
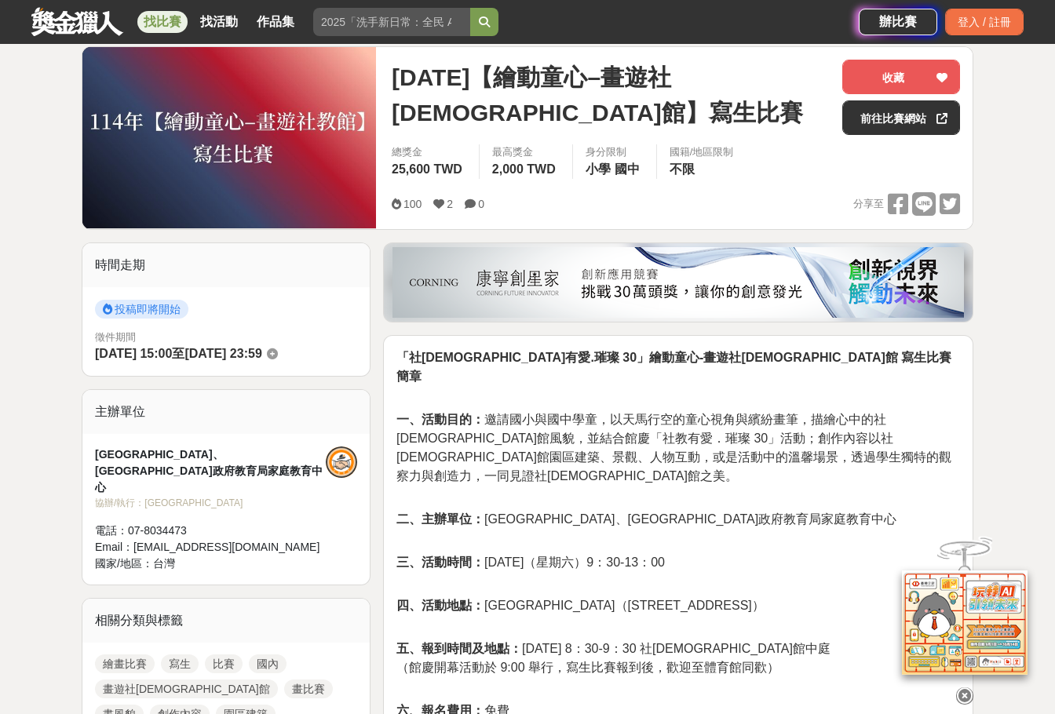
scroll to position [314, 0]
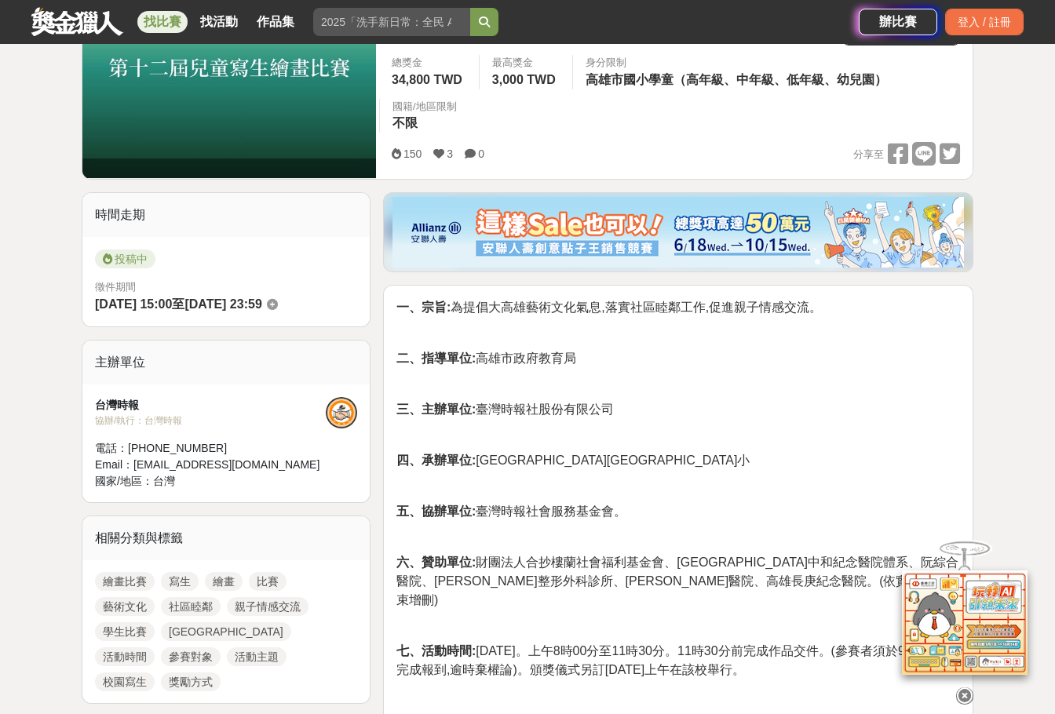
scroll to position [392, 0]
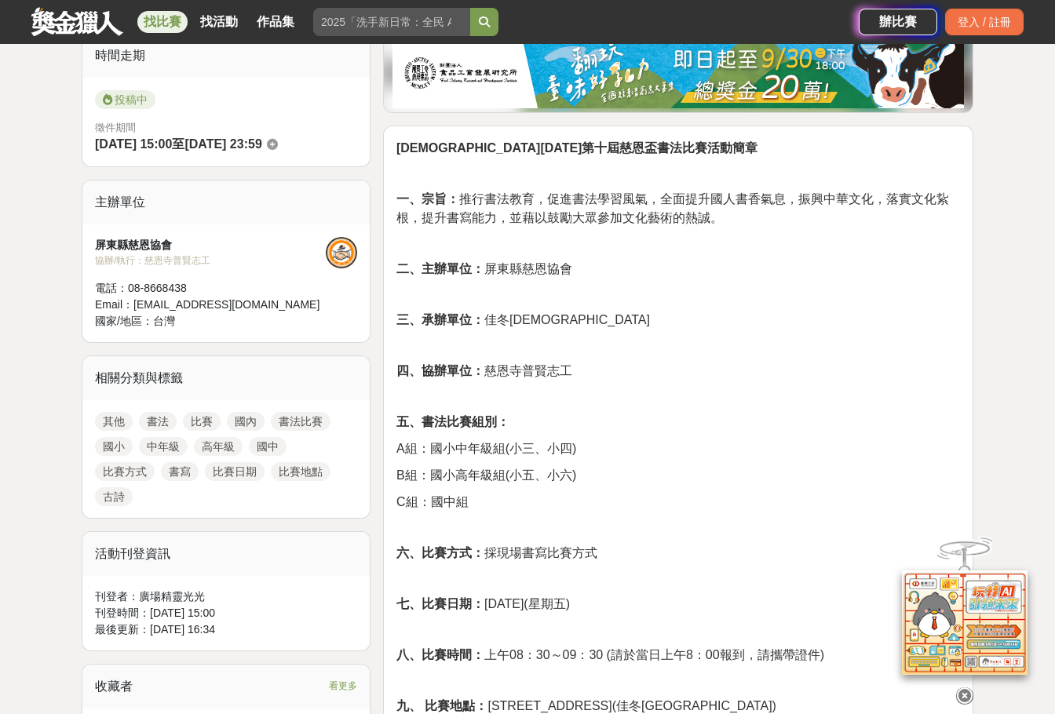
scroll to position [471, 0]
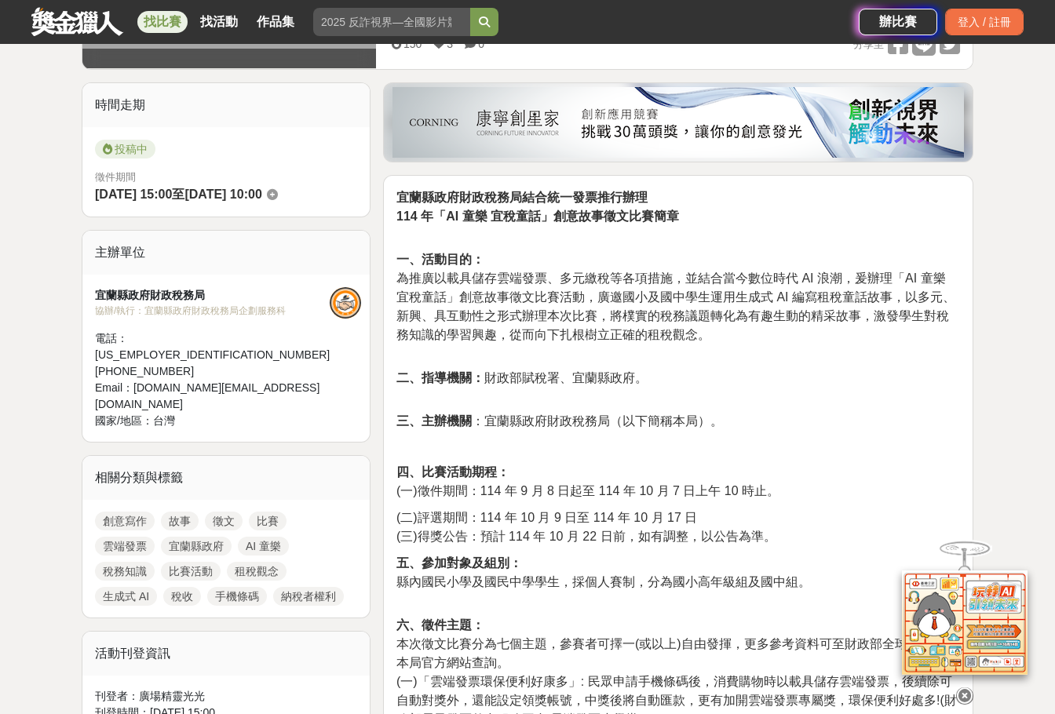
scroll to position [471, 0]
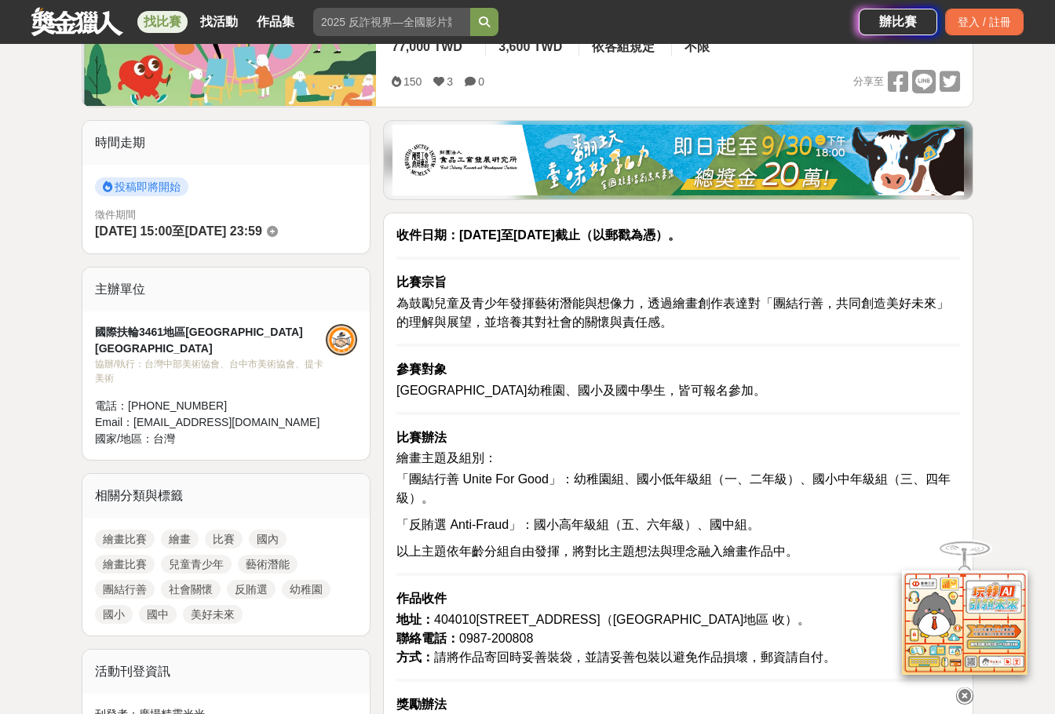
scroll to position [392, 0]
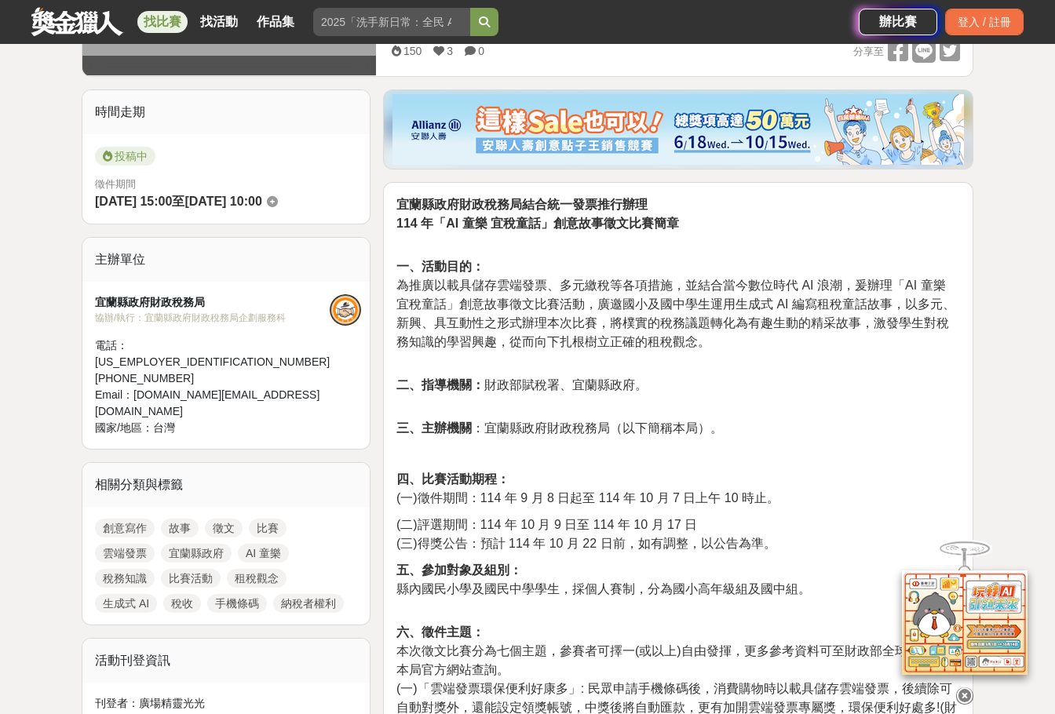
scroll to position [392, 0]
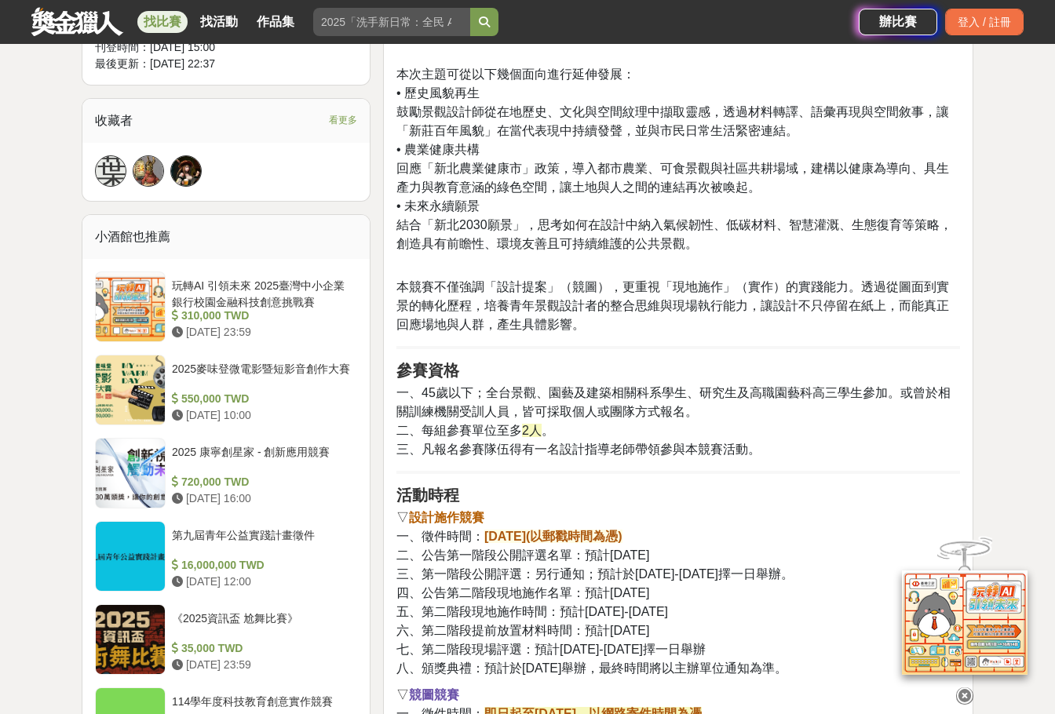
scroll to position [1099, 0]
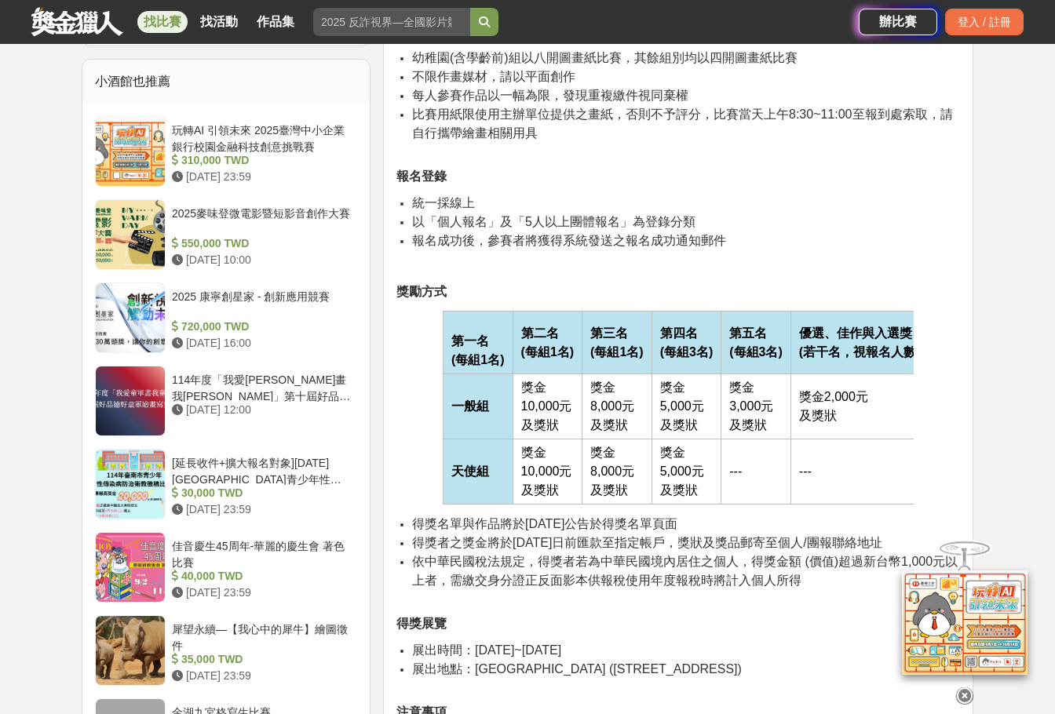
click at [684, 496] on span "及獎狀" at bounding box center [679, 489] width 38 height 13
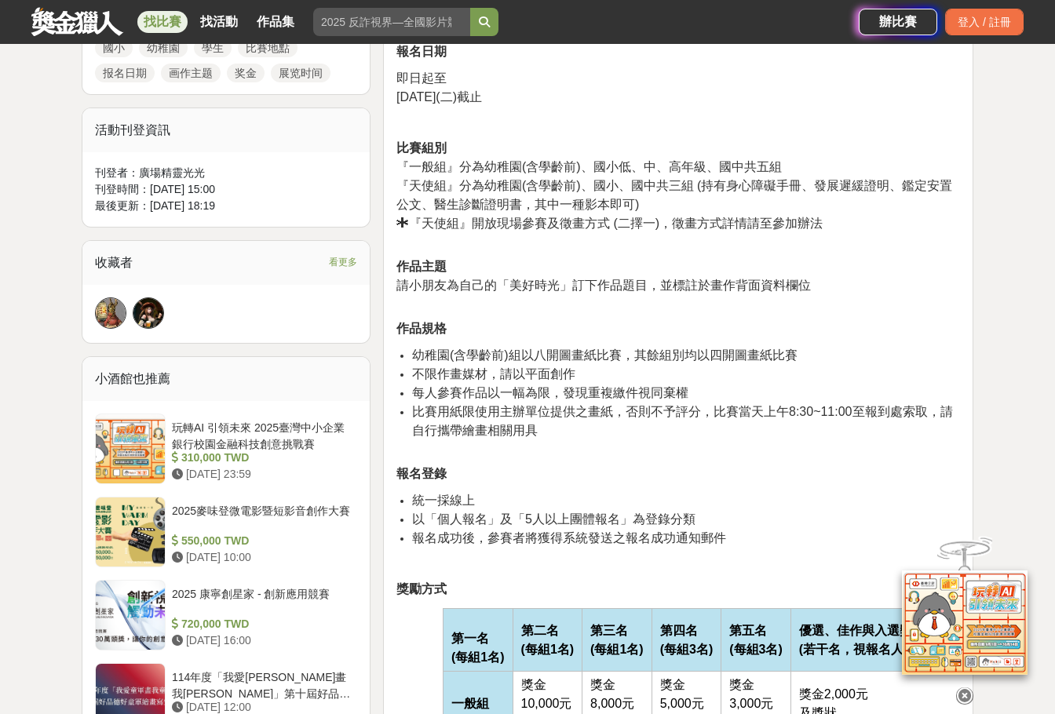
scroll to position [549, 0]
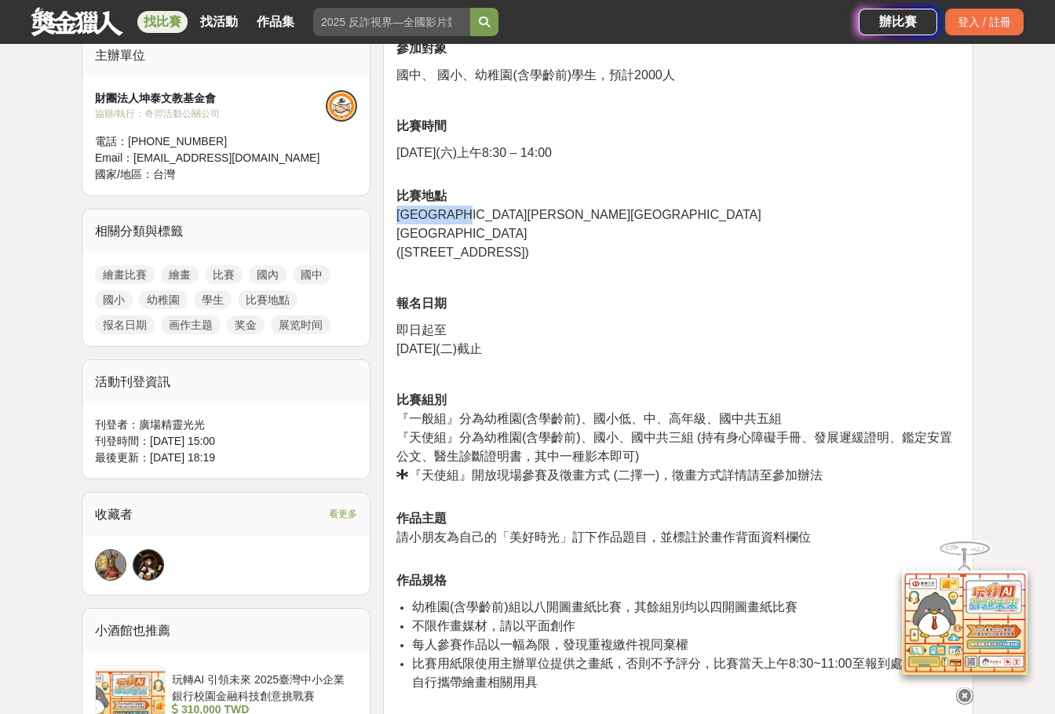
drag, startPoint x: 396, startPoint y: 213, endPoint x: 504, endPoint y: 222, distance: 108.7
click at [504, 221] on span "[GEOGRAPHIC_DATA][PERSON_NAME][GEOGRAPHIC_DATA]" at bounding box center [578, 214] width 365 height 13
click at [481, 248] on span "(新竹市大學路1001號)" at bounding box center [462, 252] width 133 height 13
drag, startPoint x: 426, startPoint y: 255, endPoint x: 514, endPoint y: 247, distance: 88.3
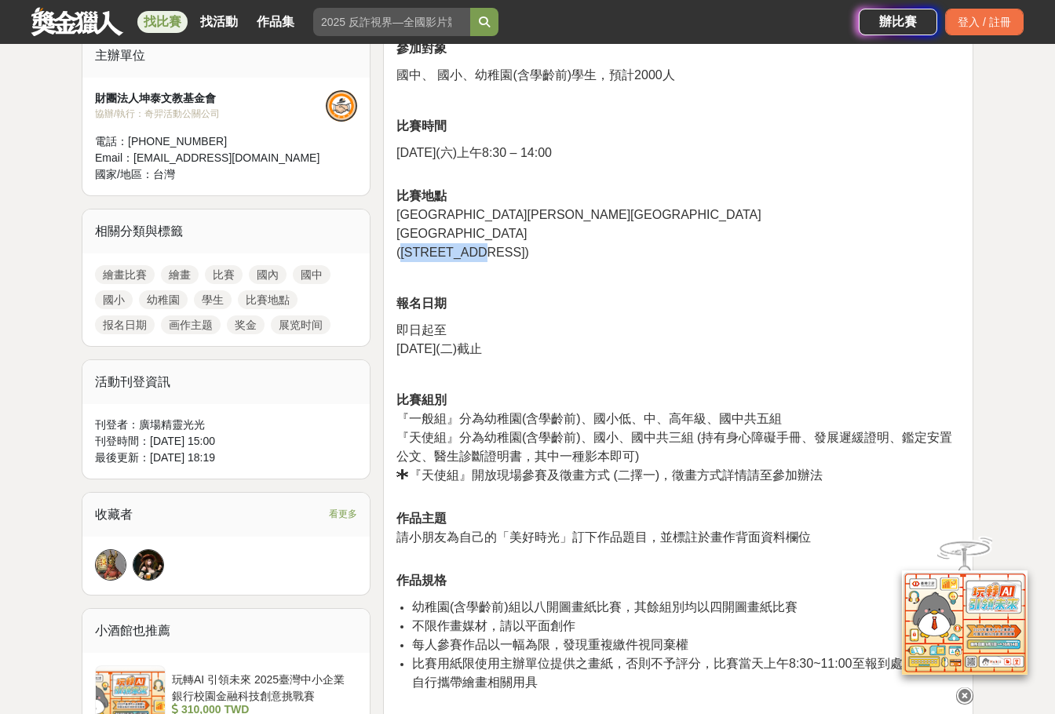
click at [514, 247] on span "(新竹市大學路1001號)" at bounding box center [462, 252] width 133 height 13
click at [950, 295] on p "報名日期" at bounding box center [678, 303] width 564 height 19
click at [458, 252] on span "(新竹市大學路1001號)" at bounding box center [462, 252] width 133 height 13
click at [461, 251] on span "(新竹市大學路1001號)" at bounding box center [462, 252] width 133 height 13
click at [463, 251] on span "(新竹市大學路1001號)" at bounding box center [462, 252] width 133 height 13
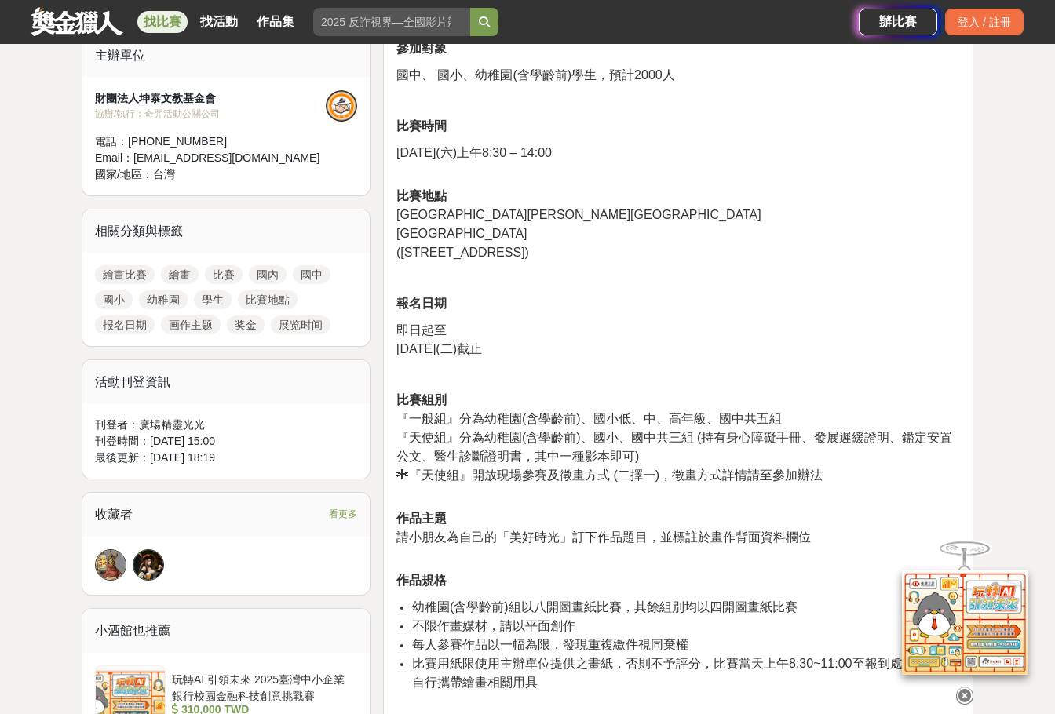
click at [413, 250] on span "(新竹市大學路1001號)" at bounding box center [462, 252] width 133 height 13
drag, startPoint x: 399, startPoint y: 251, endPoint x: 520, endPoint y: 249, distance: 120.9
click at [520, 249] on span "(新竹市大學路1001號)" at bounding box center [462, 252] width 133 height 13
click at [502, 251] on span "(新竹市大學路1001號)" at bounding box center [462, 252] width 133 height 13
drag, startPoint x: 400, startPoint y: 253, endPoint x: 514, endPoint y: 254, distance: 113.8
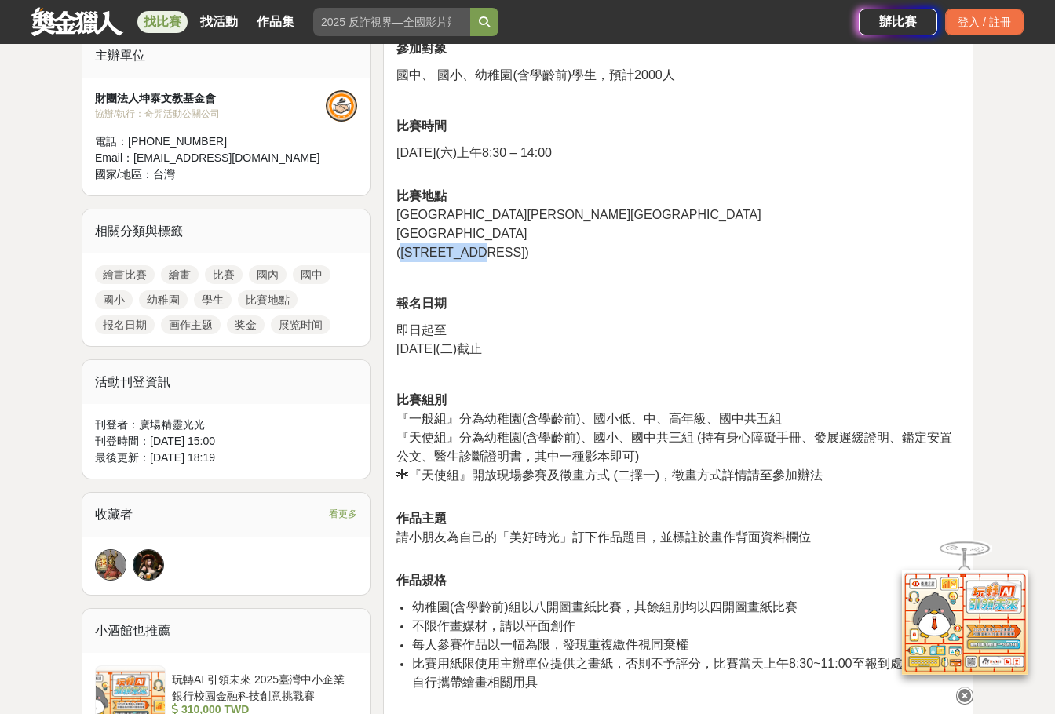
click at [514, 254] on span "(新竹市大學路1001號)" at bounding box center [462, 252] width 133 height 13
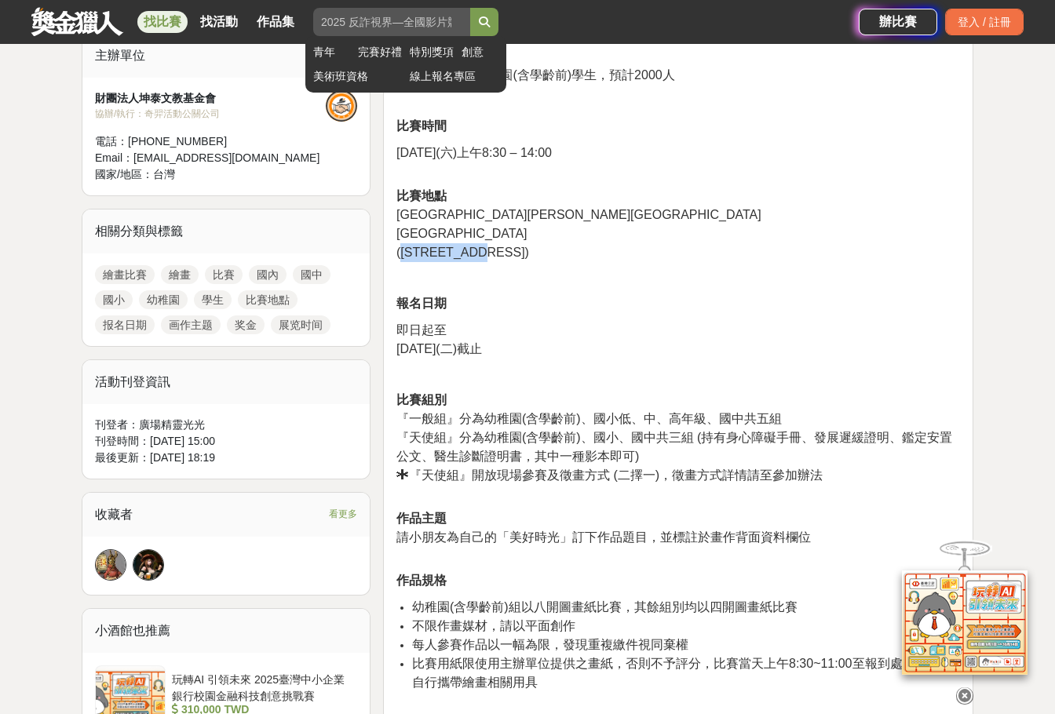
copy span "新竹市大學路1001號"
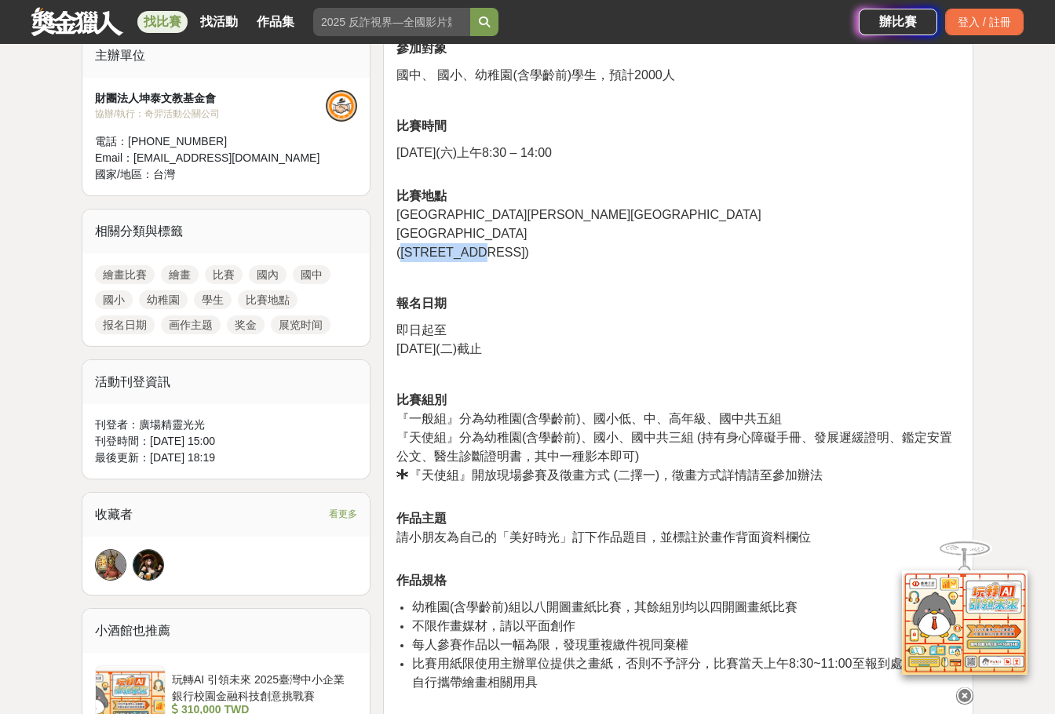
click at [476, 214] on span "新竹市陽明交通大學光復校區" at bounding box center [578, 214] width 365 height 13
drag, startPoint x: 396, startPoint y: 232, endPoint x: 502, endPoint y: 235, distance: 105.2
click at [502, 235] on p "比賽地點 新竹市陽明交通大學光復校區 浩然圖書館前廣場 (新竹市大學路1001號)" at bounding box center [678, 216] width 564 height 92
copy span "浩然圖書館前廣場"
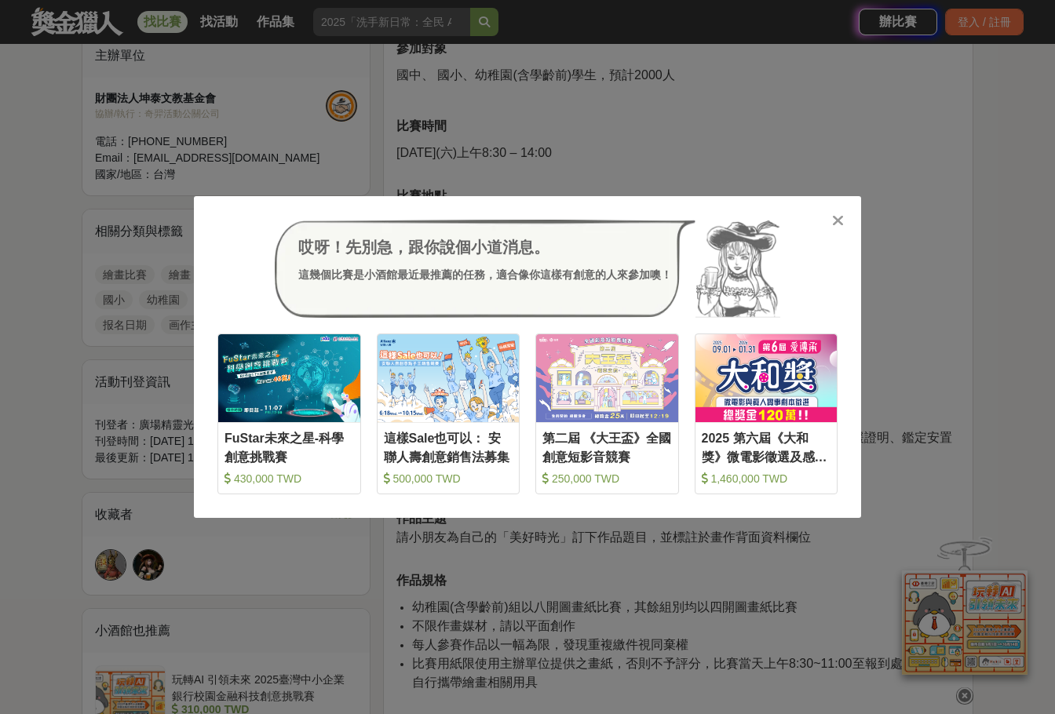
click at [795, 125] on div "哎呀！先別急，跟你說個小道消息。 這幾個比賽是小酒館最近最推薦的任務，適合像你這樣有創意的人來參加噢！ 收藏 FuStar未來之星-科學創意挑戰賽 430,0…" at bounding box center [527, 357] width 1055 height 714
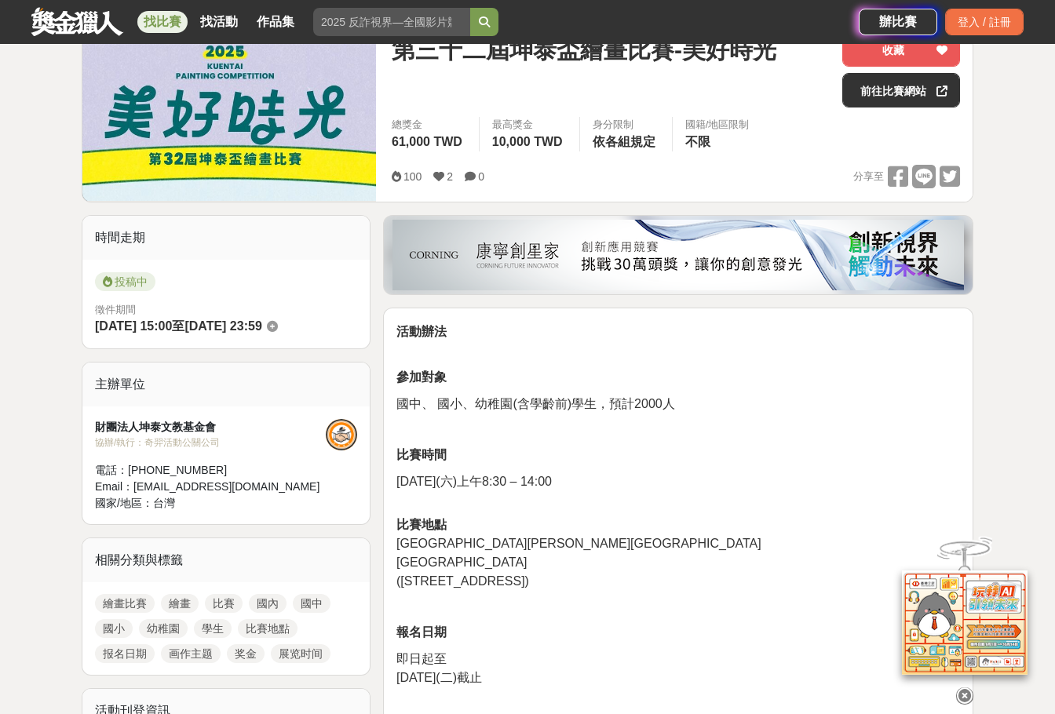
scroll to position [0, 0]
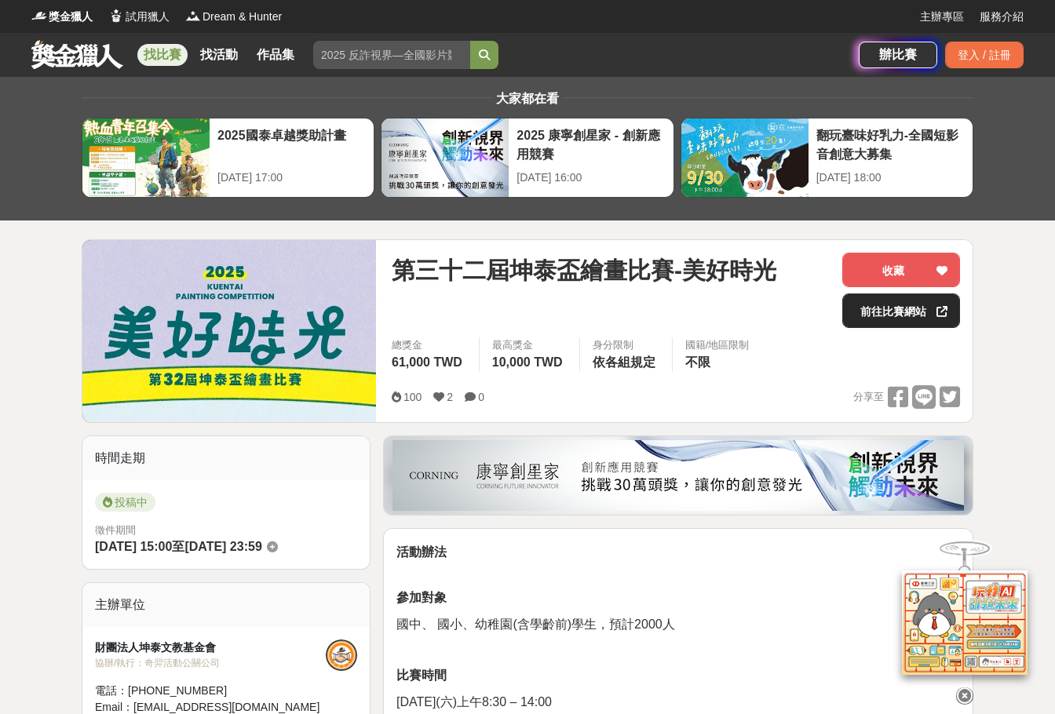
click at [881, 306] on link "前往比賽網站" at bounding box center [901, 311] width 118 height 35
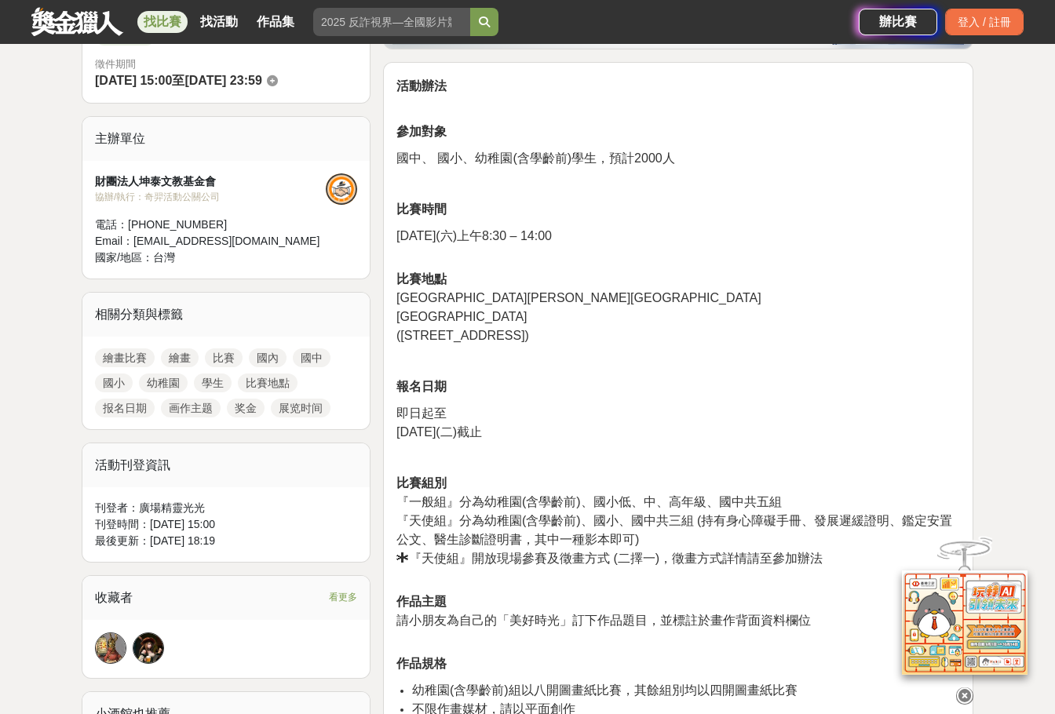
scroll to position [549, 0]
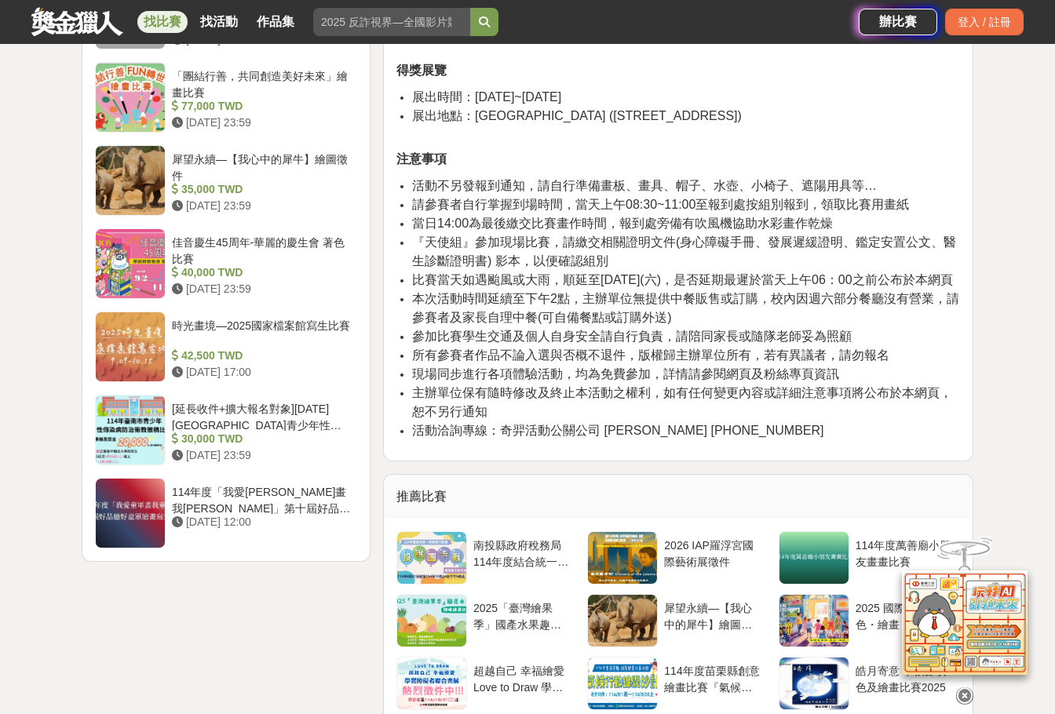
scroll to position [1648, 0]
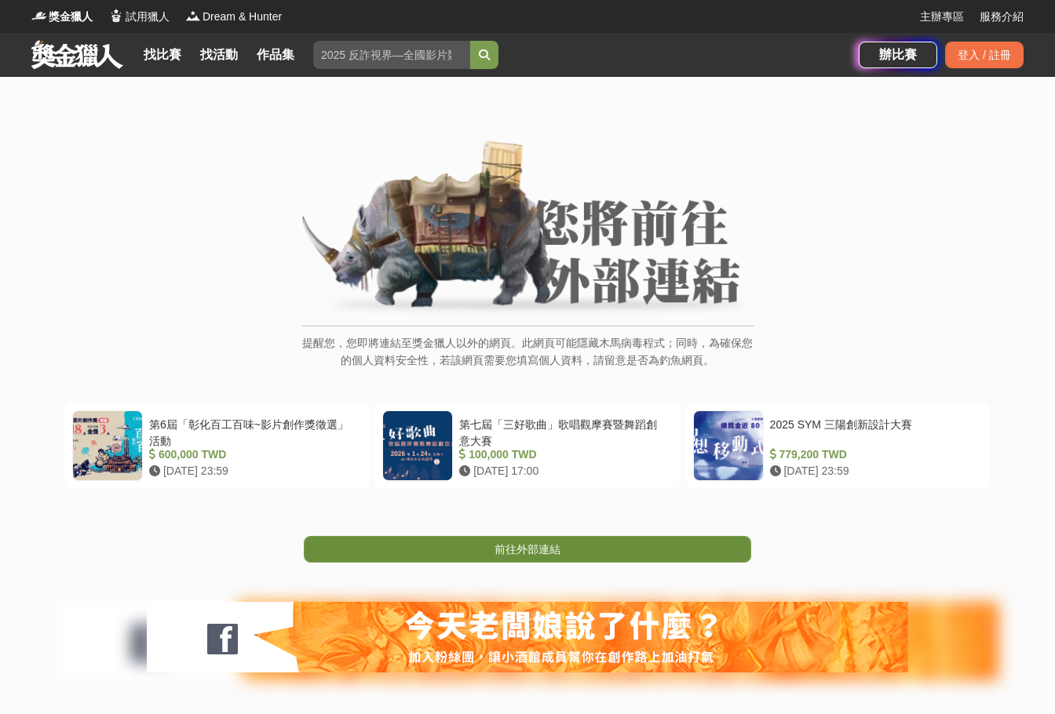
click at [541, 553] on span "前往外部連結" at bounding box center [527, 549] width 66 height 13
